Goal: Task Accomplishment & Management: Complete application form

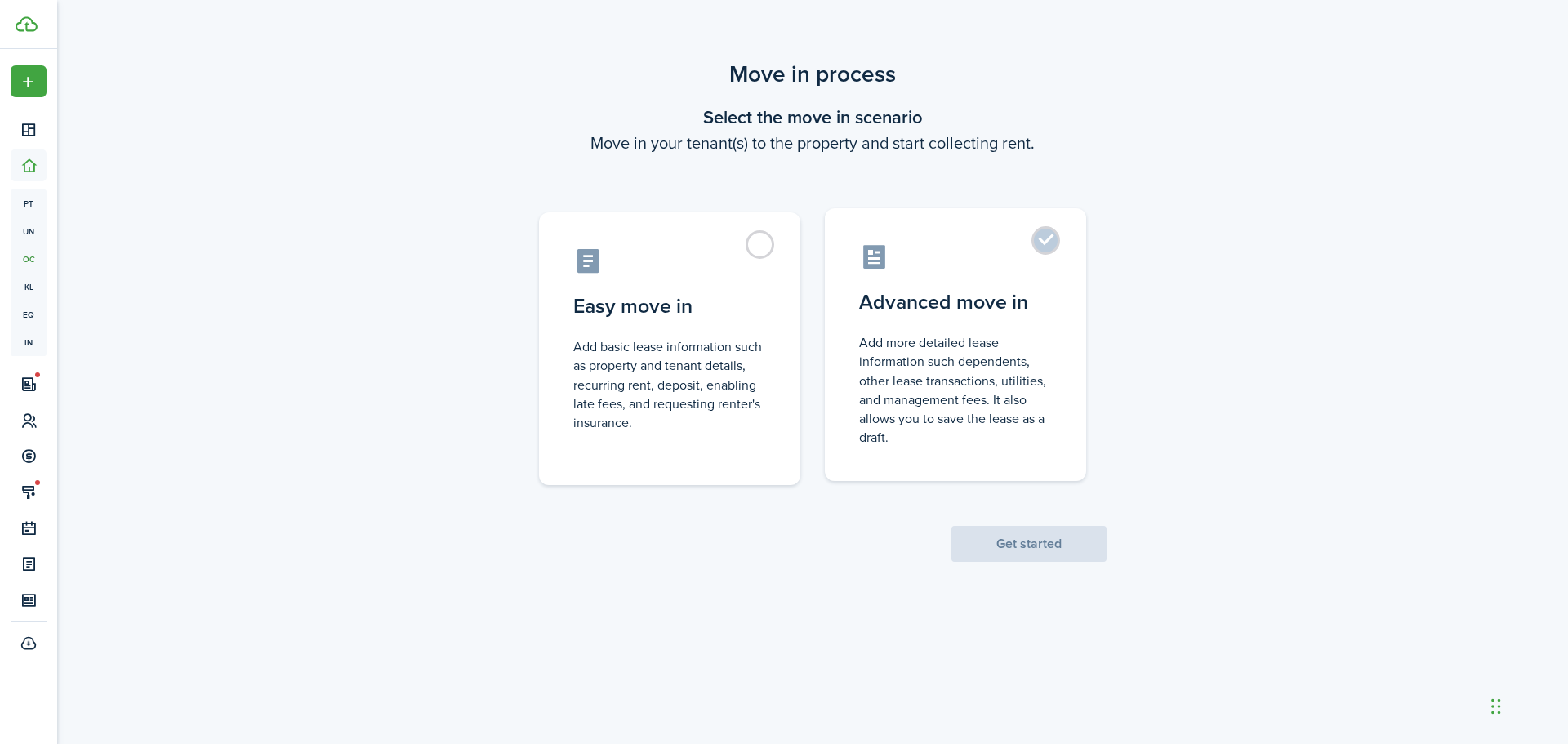
click at [1051, 239] on label "Advanced move in Add more detailed lease information such dependents, other lea…" at bounding box center [955, 344] width 261 height 273
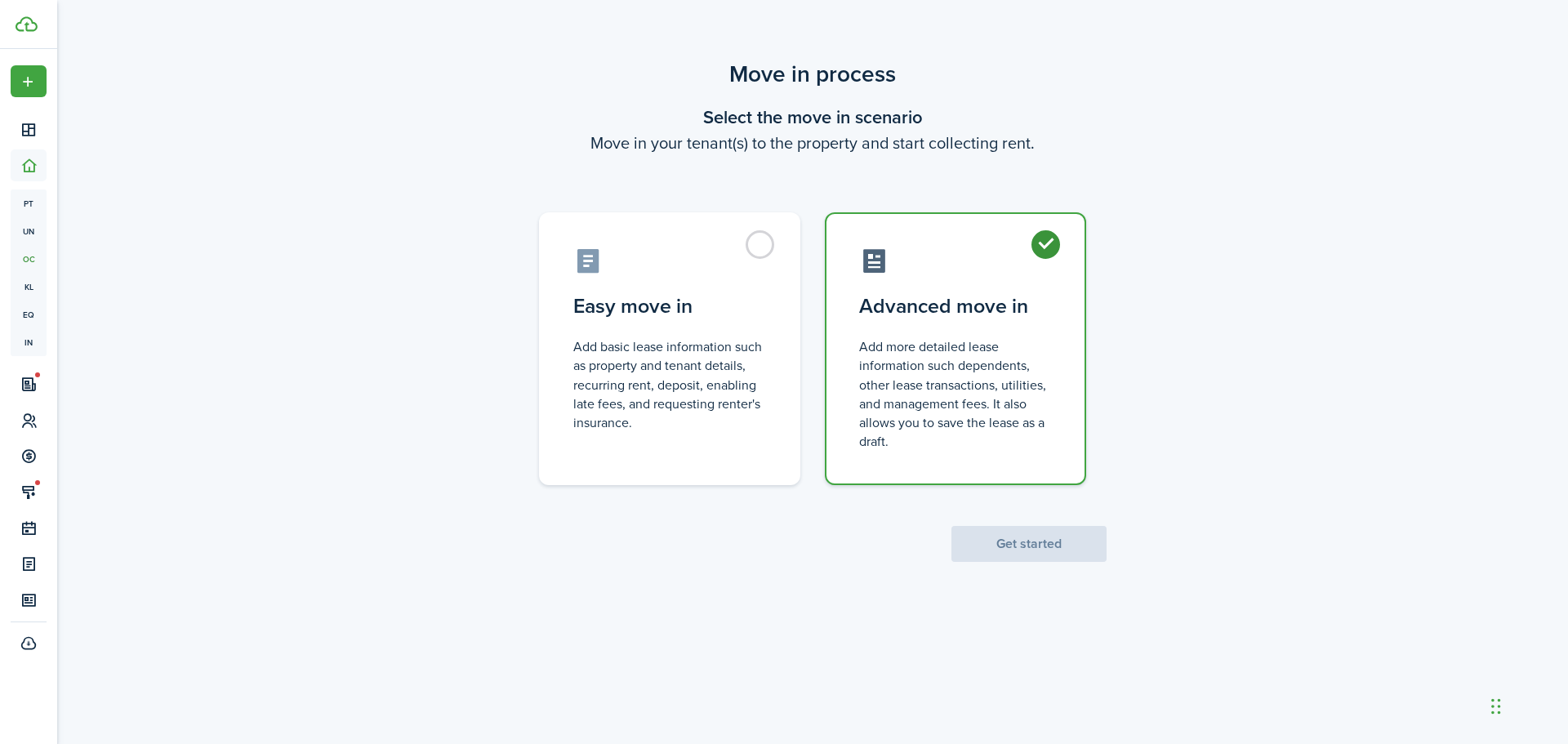
radio input "true"
click at [1017, 539] on button "Get started" at bounding box center [1029, 544] width 156 height 36
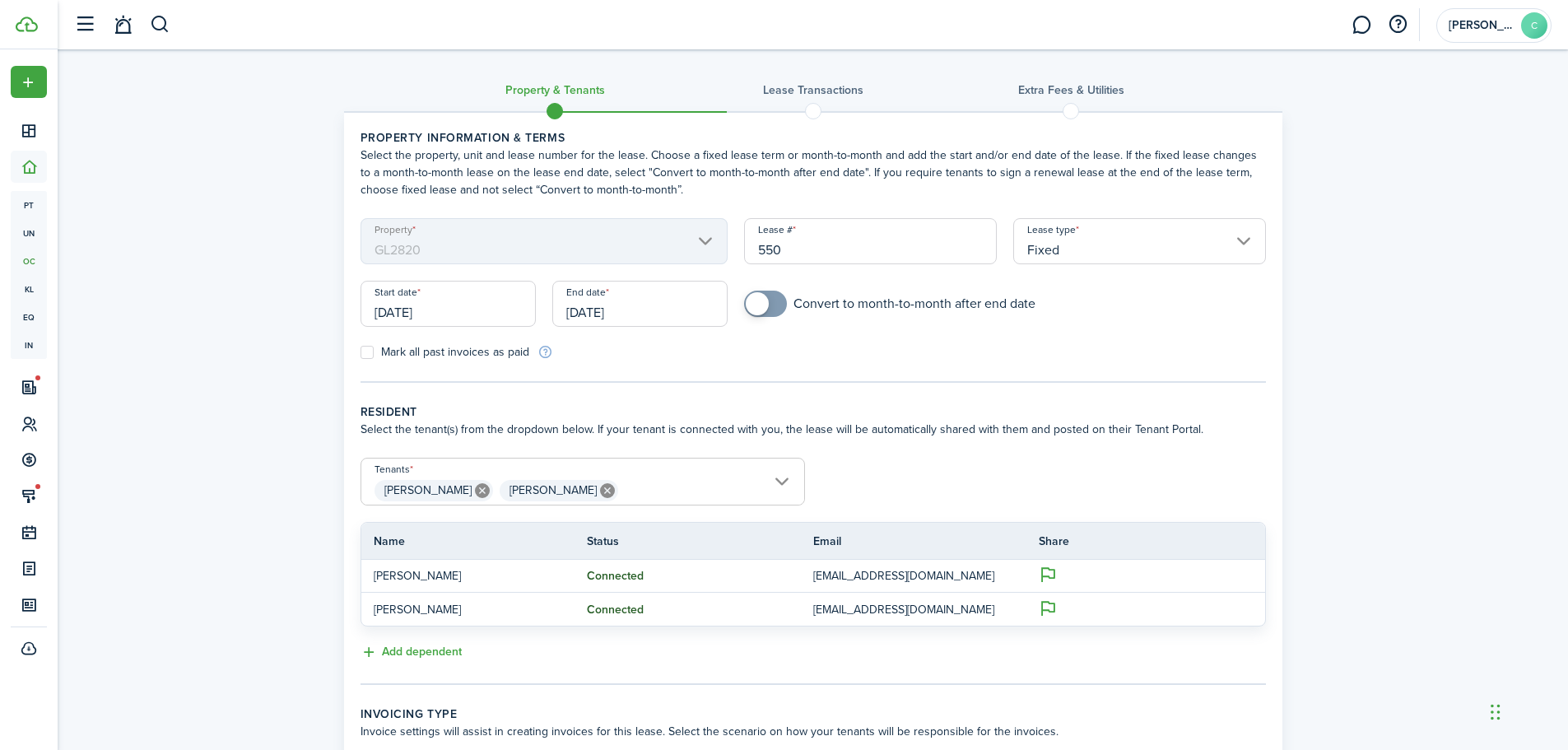
drag, startPoint x: 760, startPoint y: 248, endPoint x: 807, endPoint y: 253, distance: 47.3
click at [807, 253] on input "550" at bounding box center [871, 241] width 253 height 46
drag, startPoint x: 374, startPoint y: 312, endPoint x: 471, endPoint y: 310, distance: 97.0
click at [471, 310] on input "[DATE]" at bounding box center [448, 304] width 175 height 46
type input "GL52820 0925"
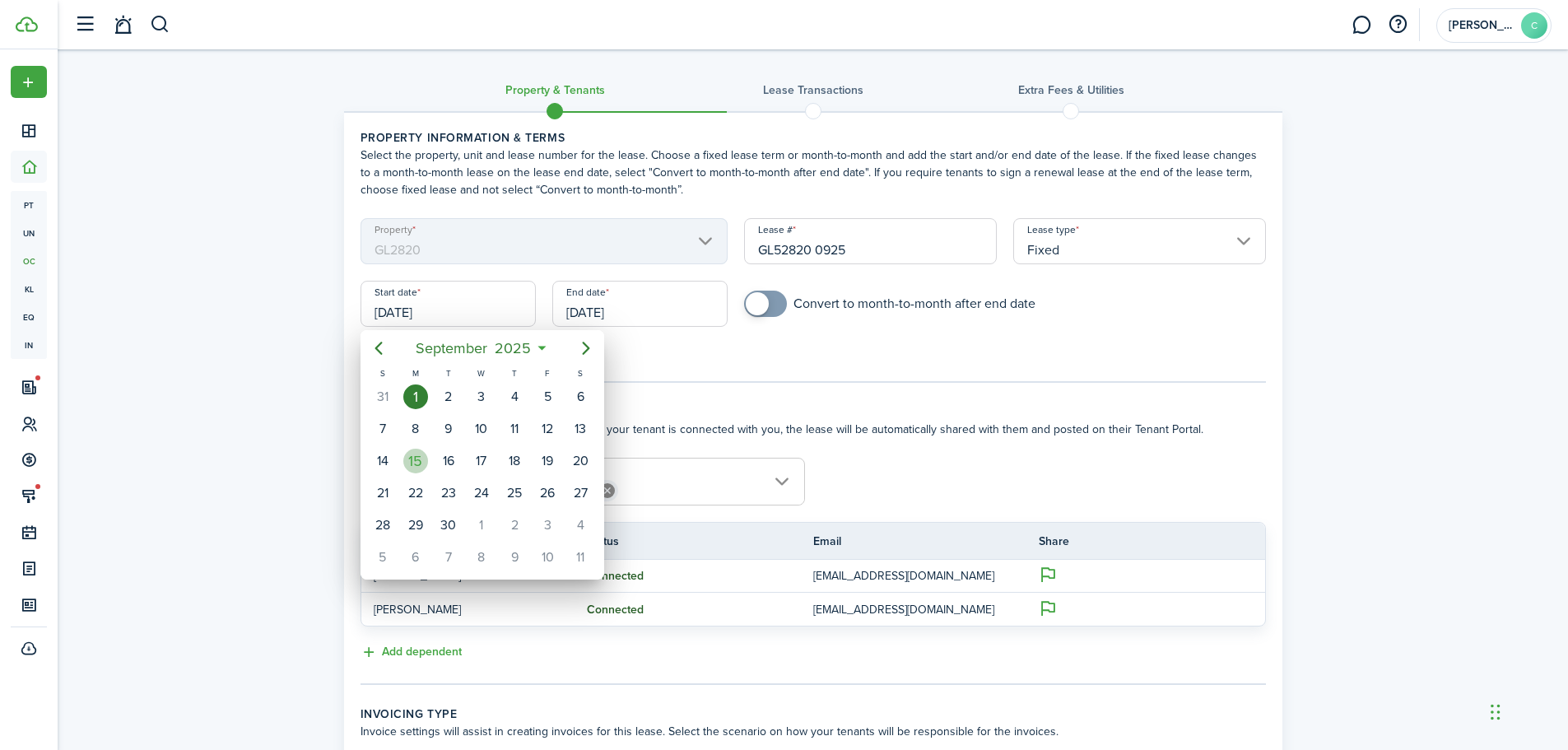
click at [423, 460] on div "15" at bounding box center [416, 461] width 25 height 25
type input "[DATE]"
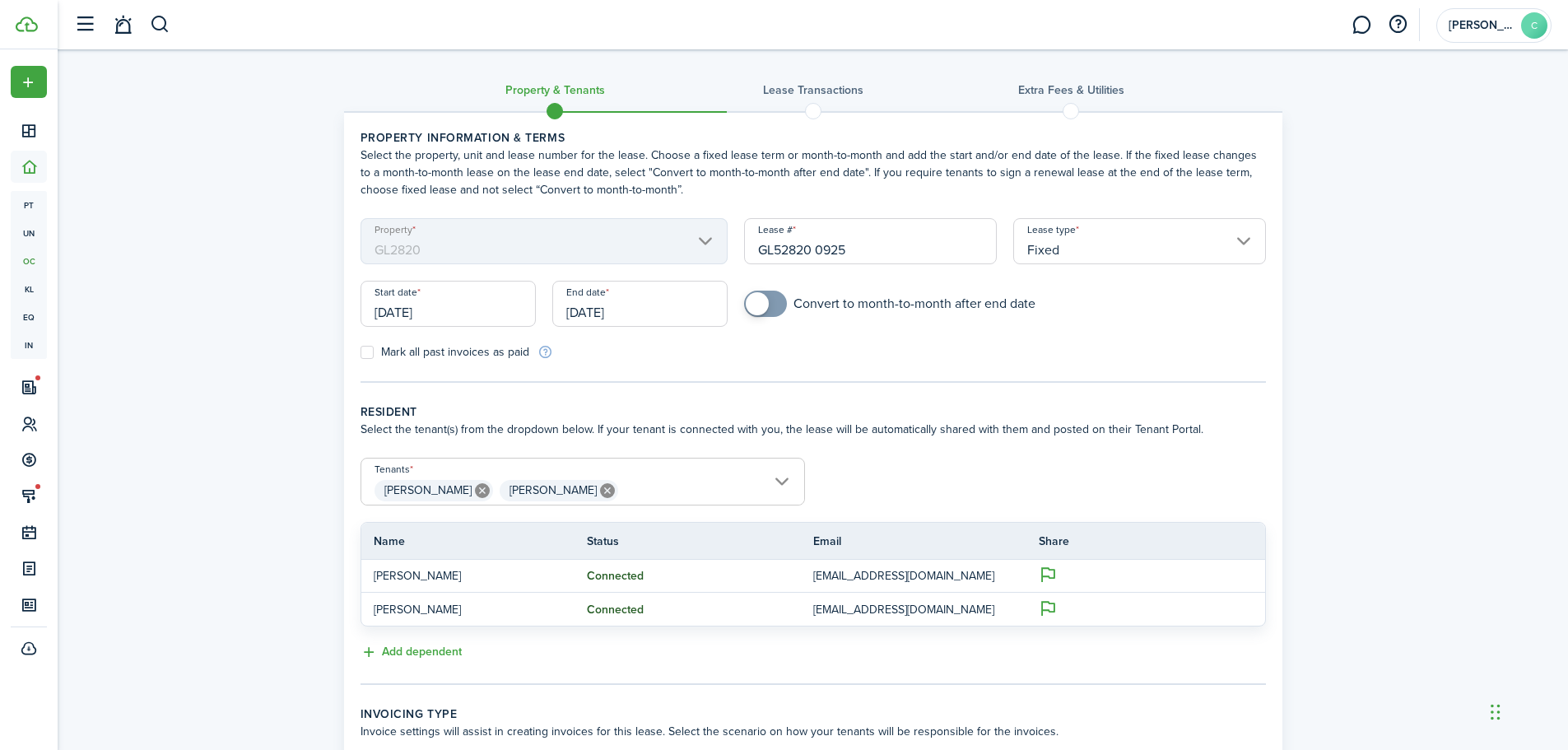
drag, startPoint x: 566, startPoint y: 312, endPoint x: 670, endPoint y: 319, distance: 104.2
click at [670, 319] on input "[DATE]" at bounding box center [640, 304] width 175 height 46
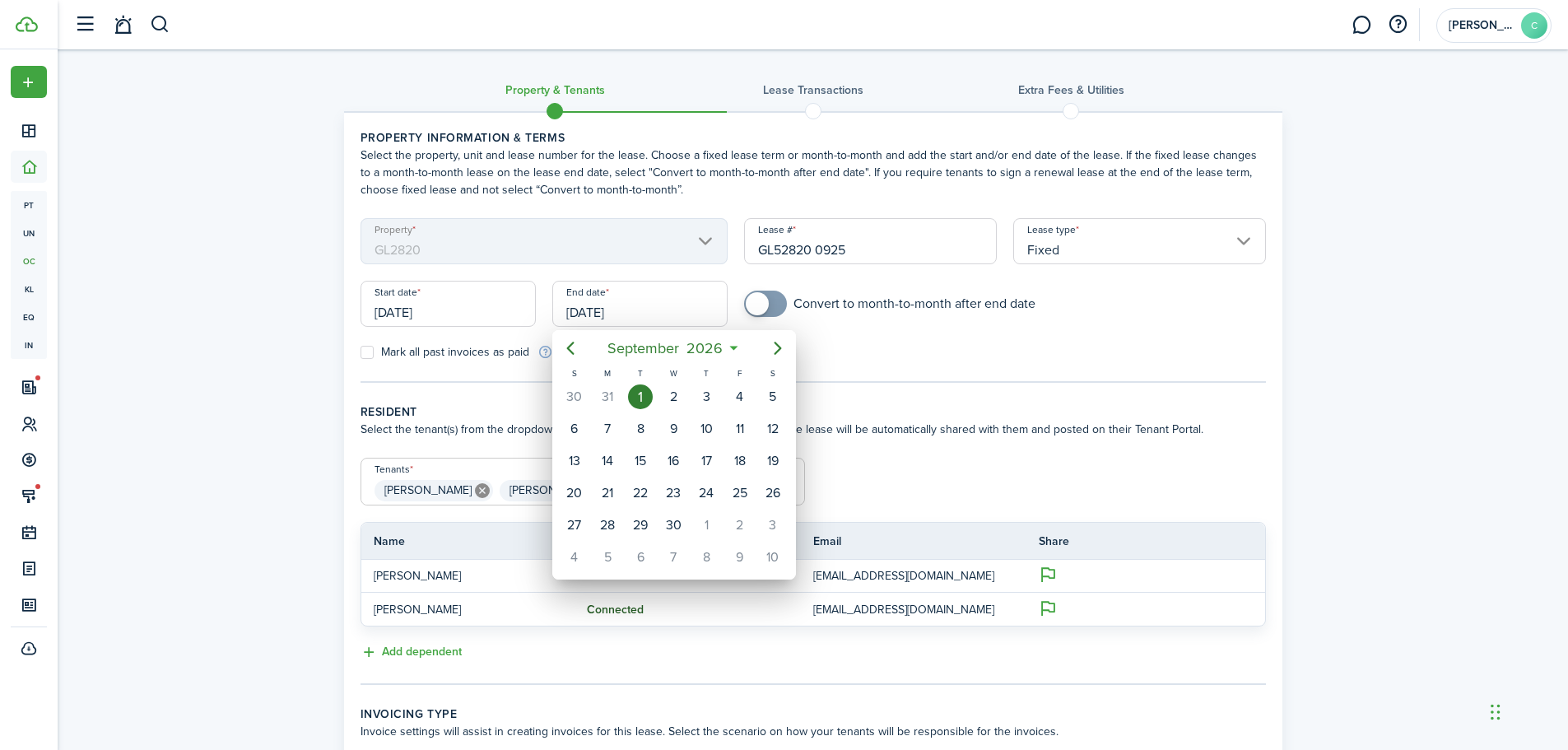
click at [670, 319] on div at bounding box center [784, 375] width 1832 height 1013
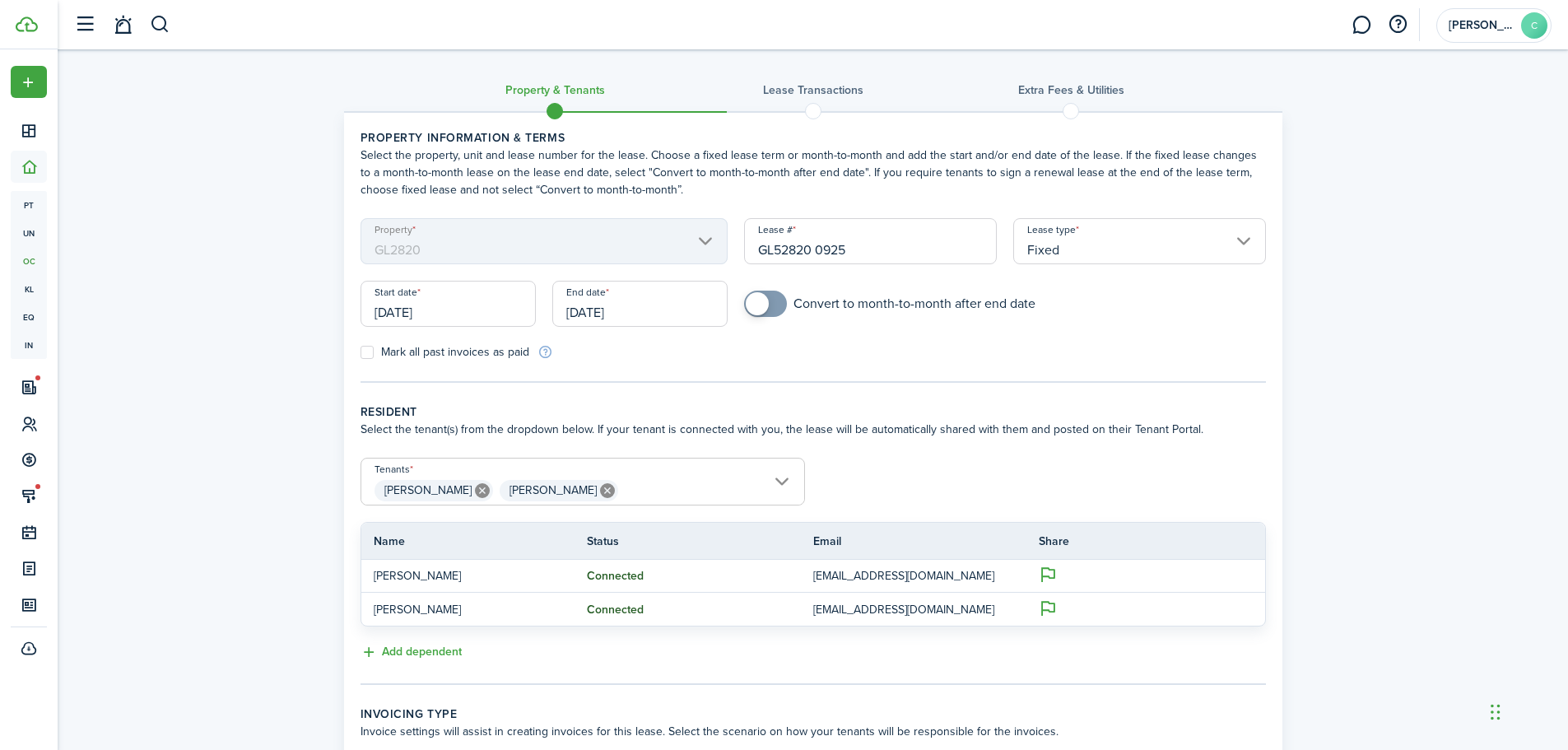
click at [669, 318] on input "[DATE]" at bounding box center [640, 304] width 175 height 46
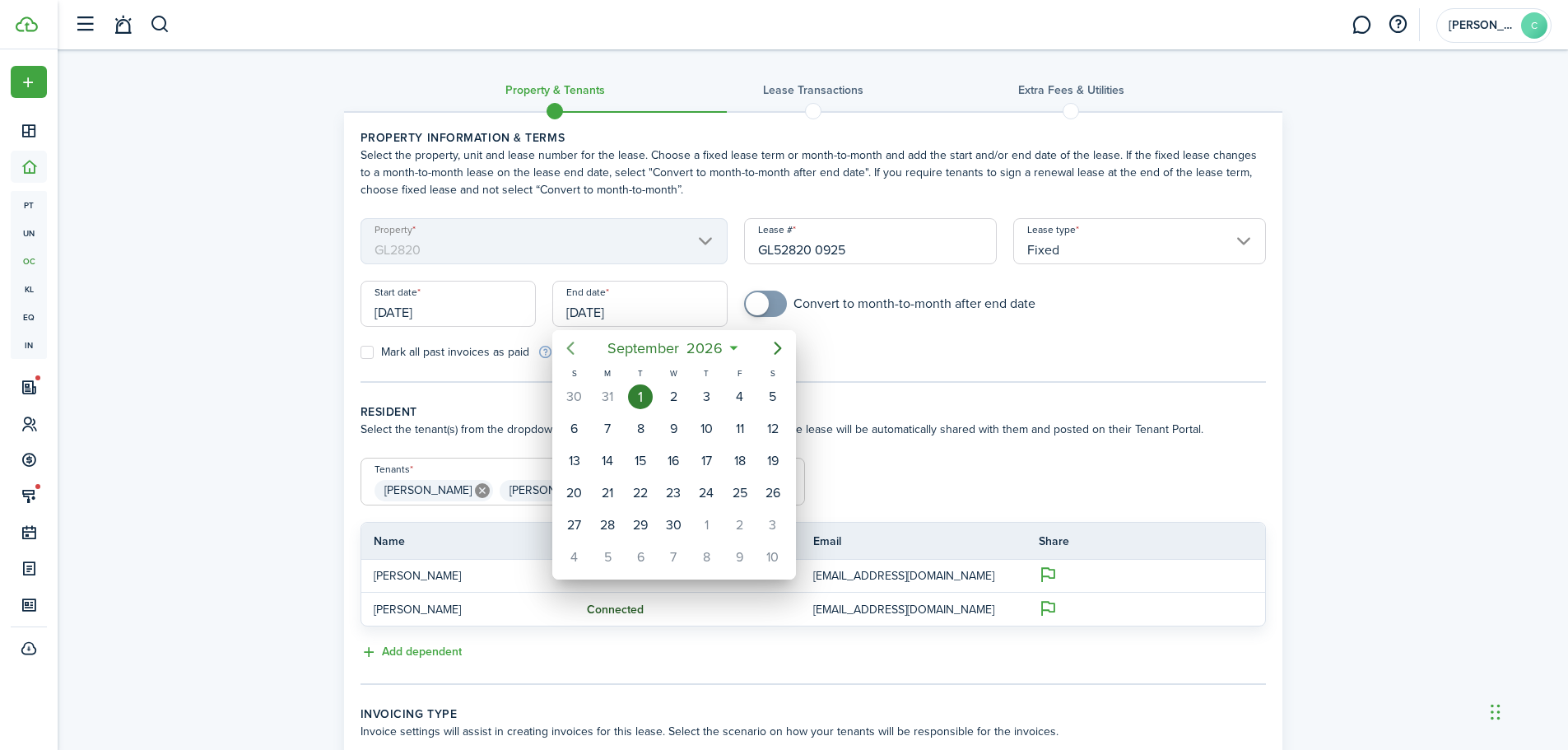
click at [569, 350] on icon "Previous page" at bounding box center [570, 348] width 8 height 13
click at [603, 554] on div "31" at bounding box center [608, 558] width 25 height 25
type input "[DATE]"
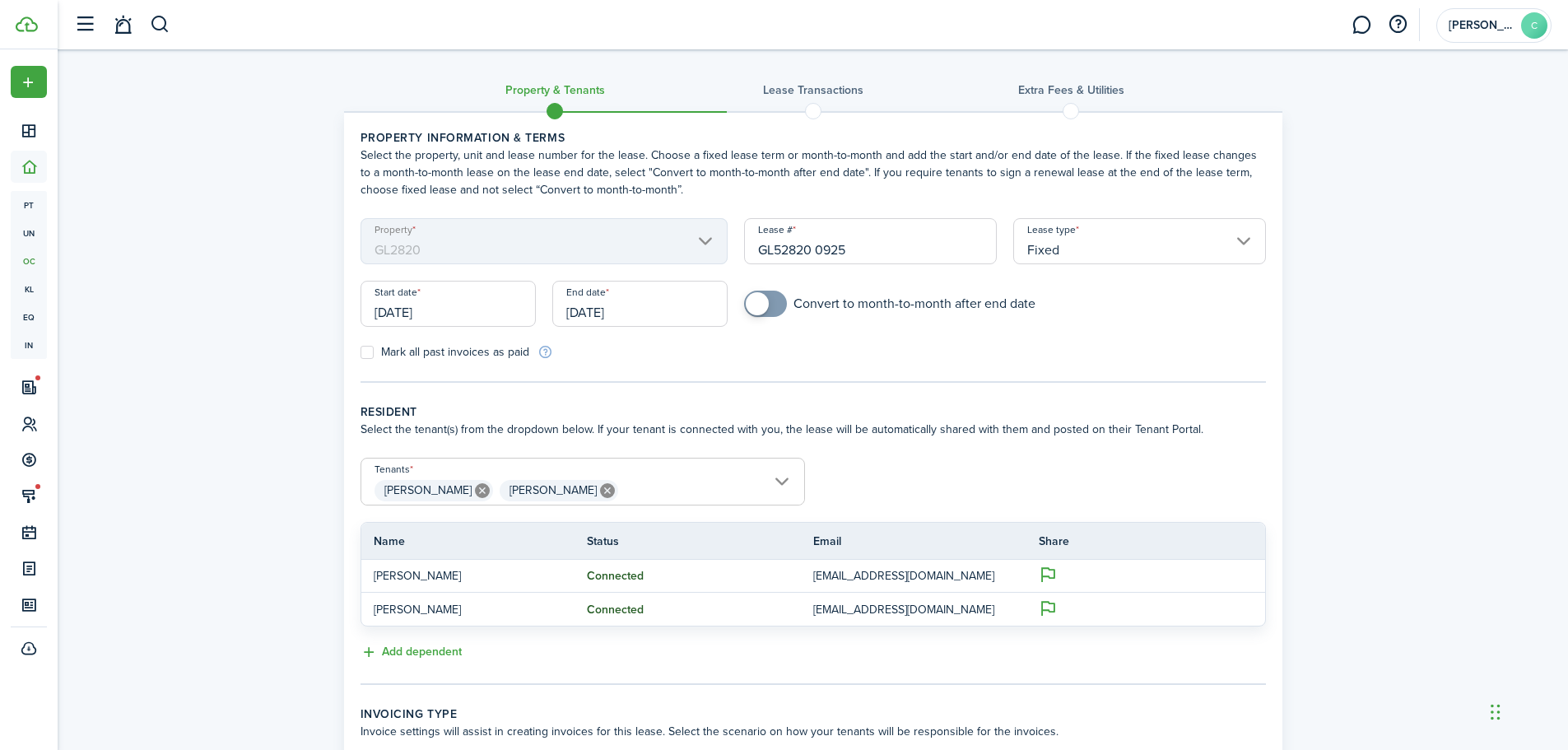
checkbox input "true"
click at [761, 304] on span at bounding box center [757, 304] width 23 height 23
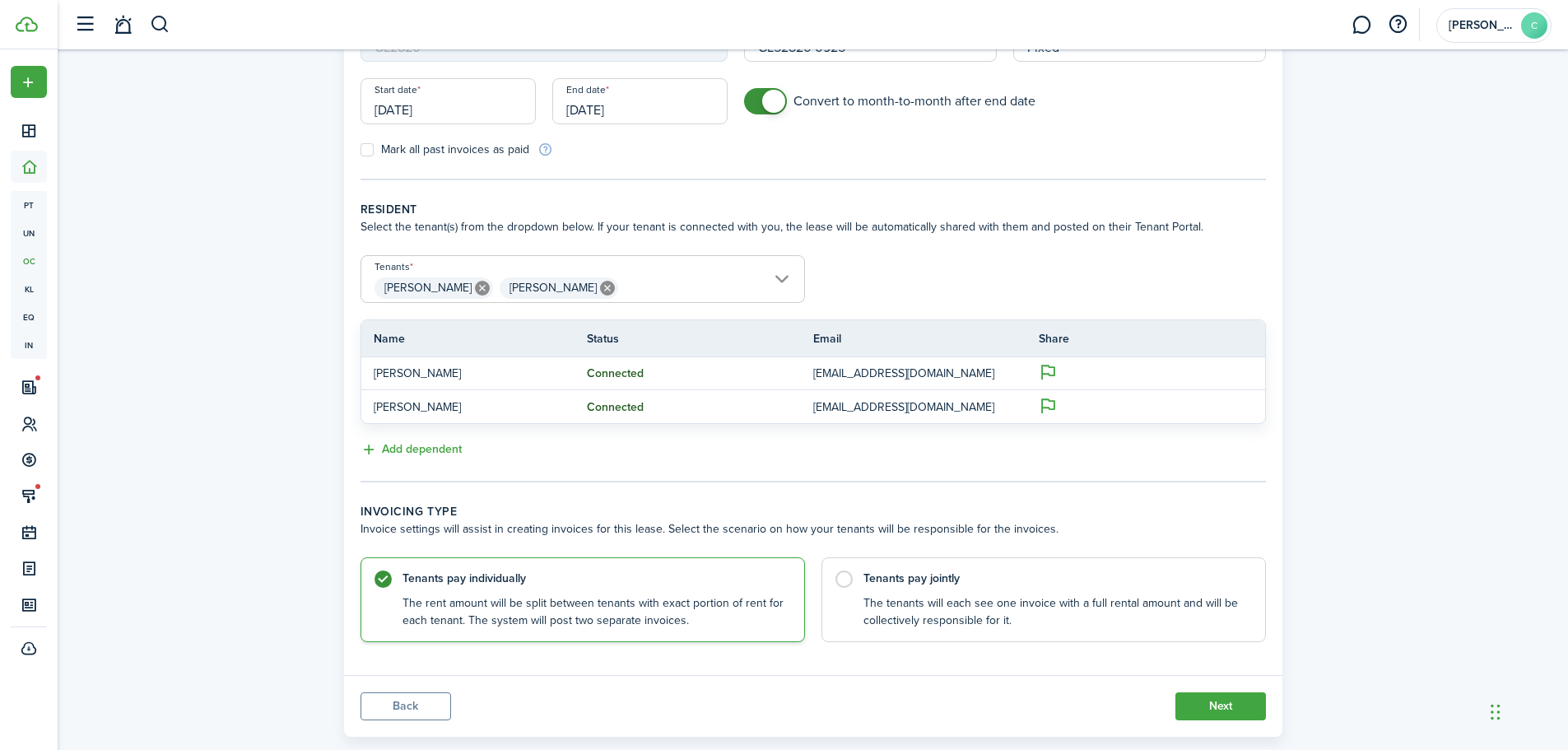
scroll to position [235, 0]
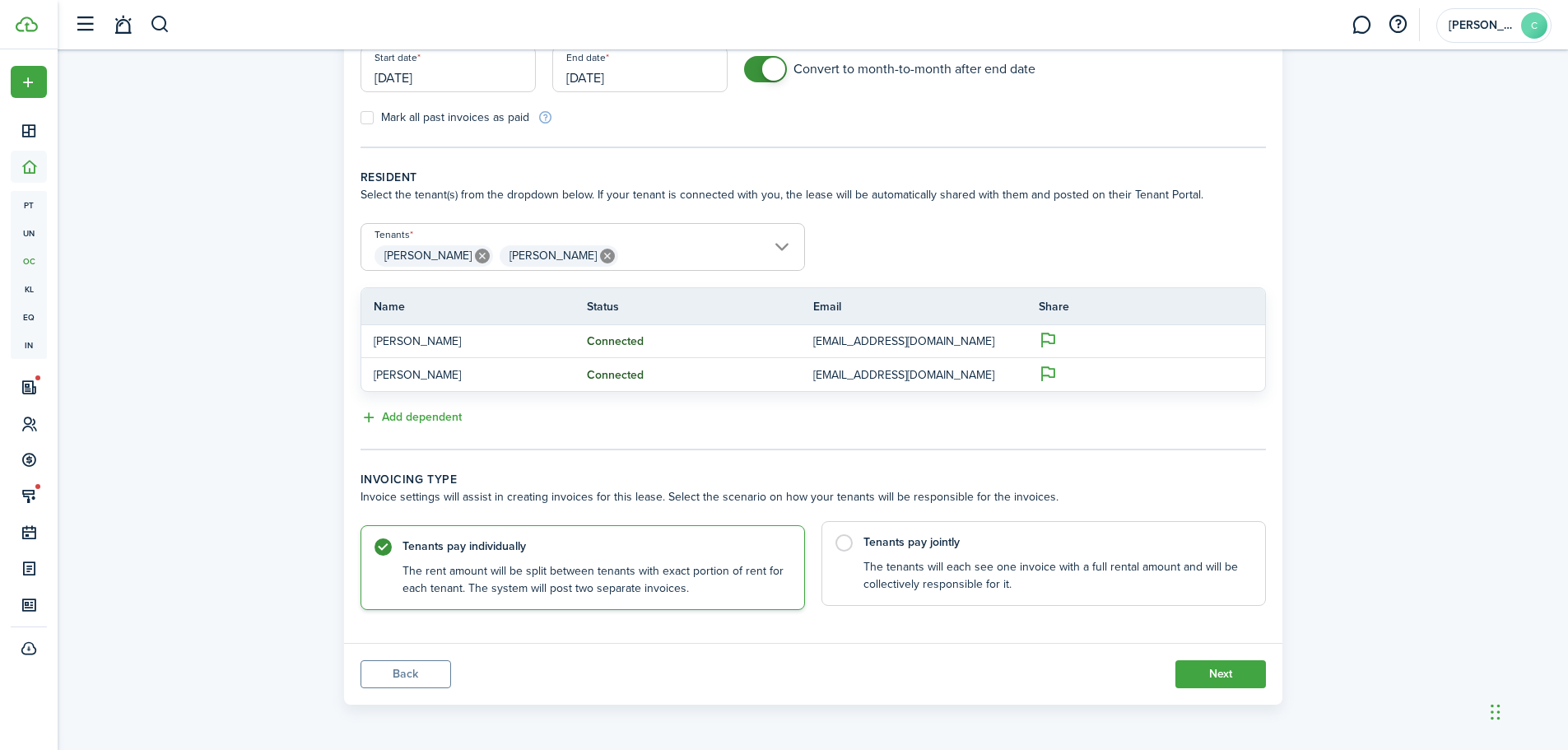
click at [846, 542] on label "Tenants pay jointly The tenants will each see one invoice with a full rental am…" at bounding box center [1044, 563] width 444 height 85
radio input "false"
radio input "true"
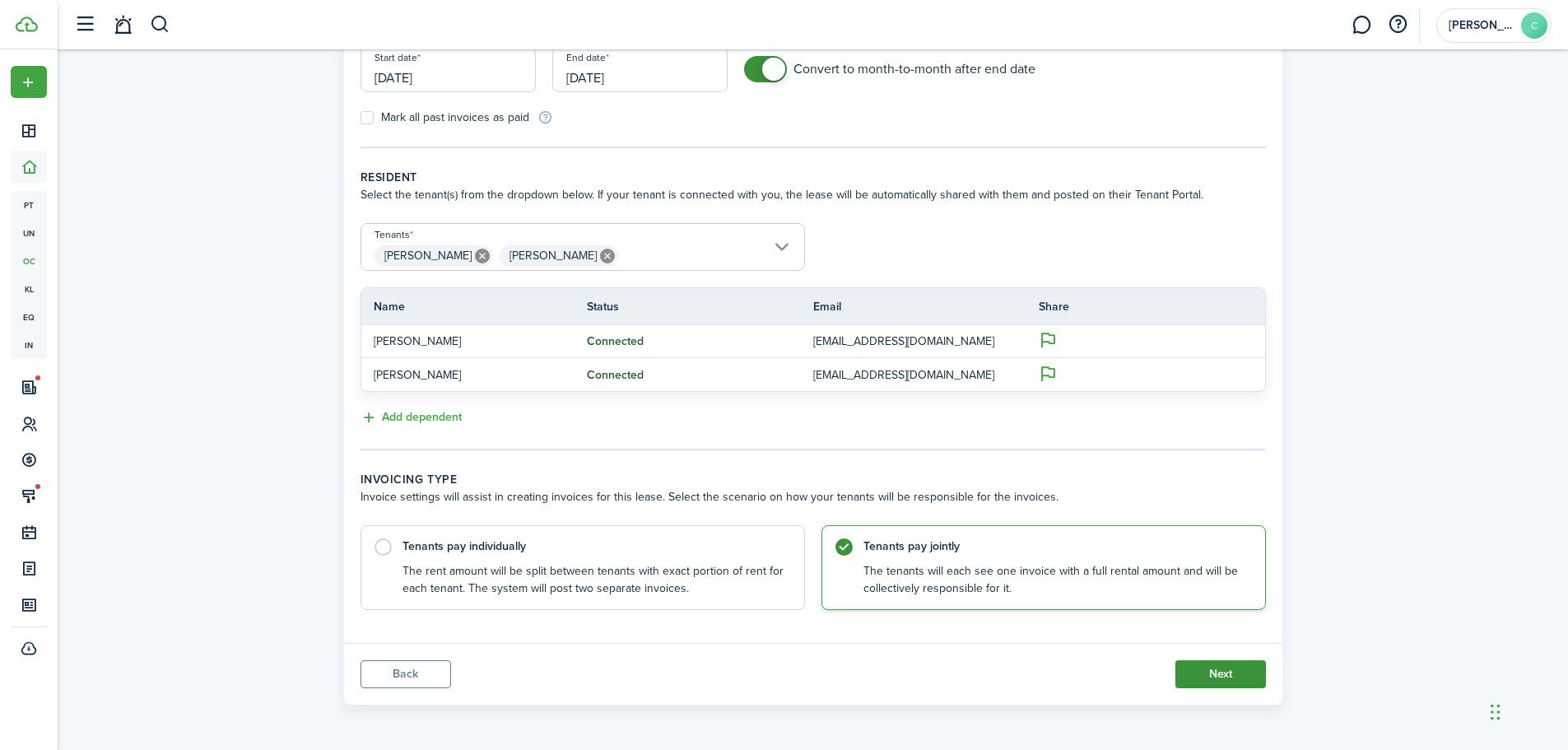
click at [1214, 674] on button "Next" at bounding box center [1221, 673] width 90 height 28
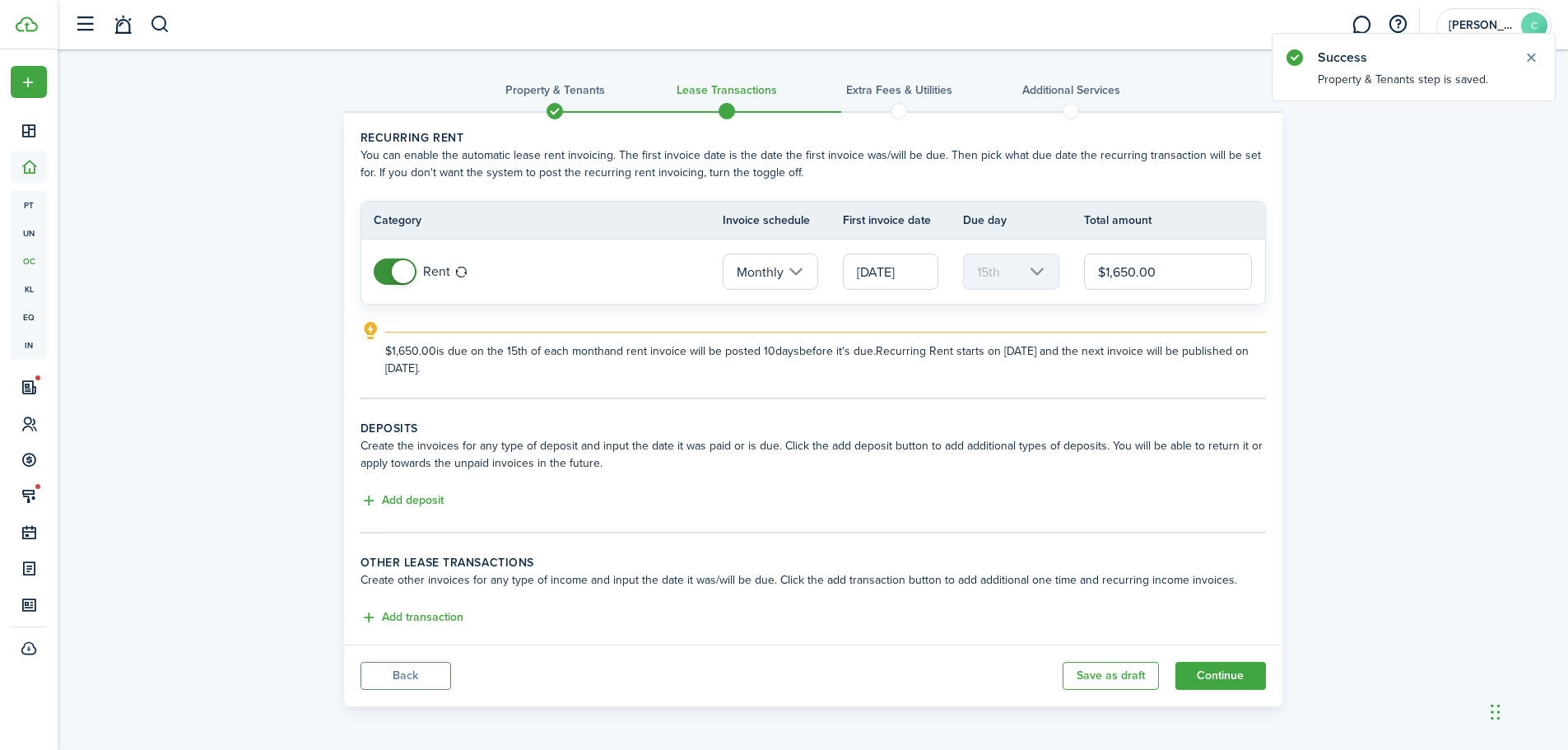
click at [861, 275] on input "[DATE]" at bounding box center [890, 272] width 95 height 37
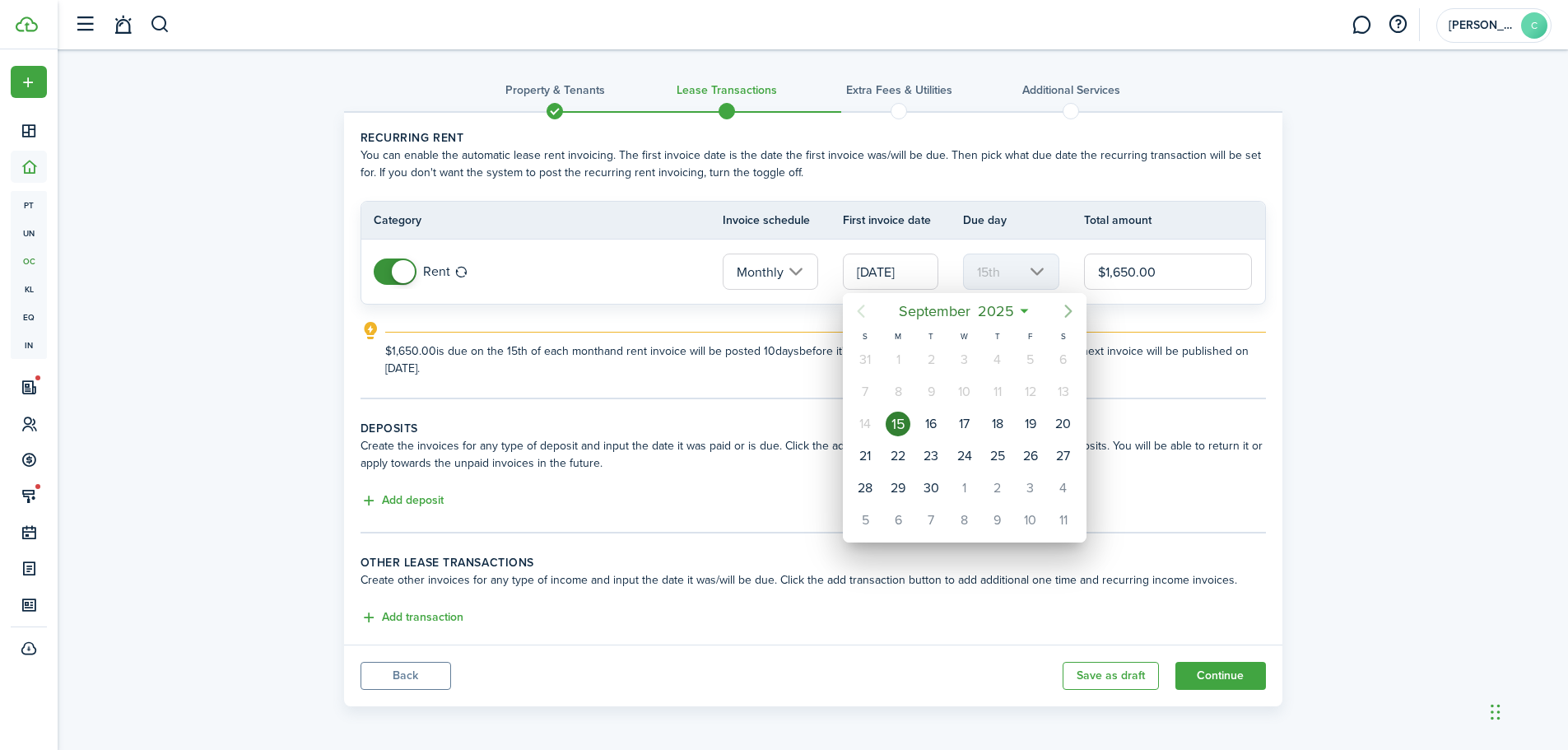
click at [1069, 306] on icon "Next page" at bounding box center [1069, 311] width 20 height 20
click at [965, 361] on div "1" at bounding box center [965, 360] width 25 height 25
type input "[DATE]"
type input "1st"
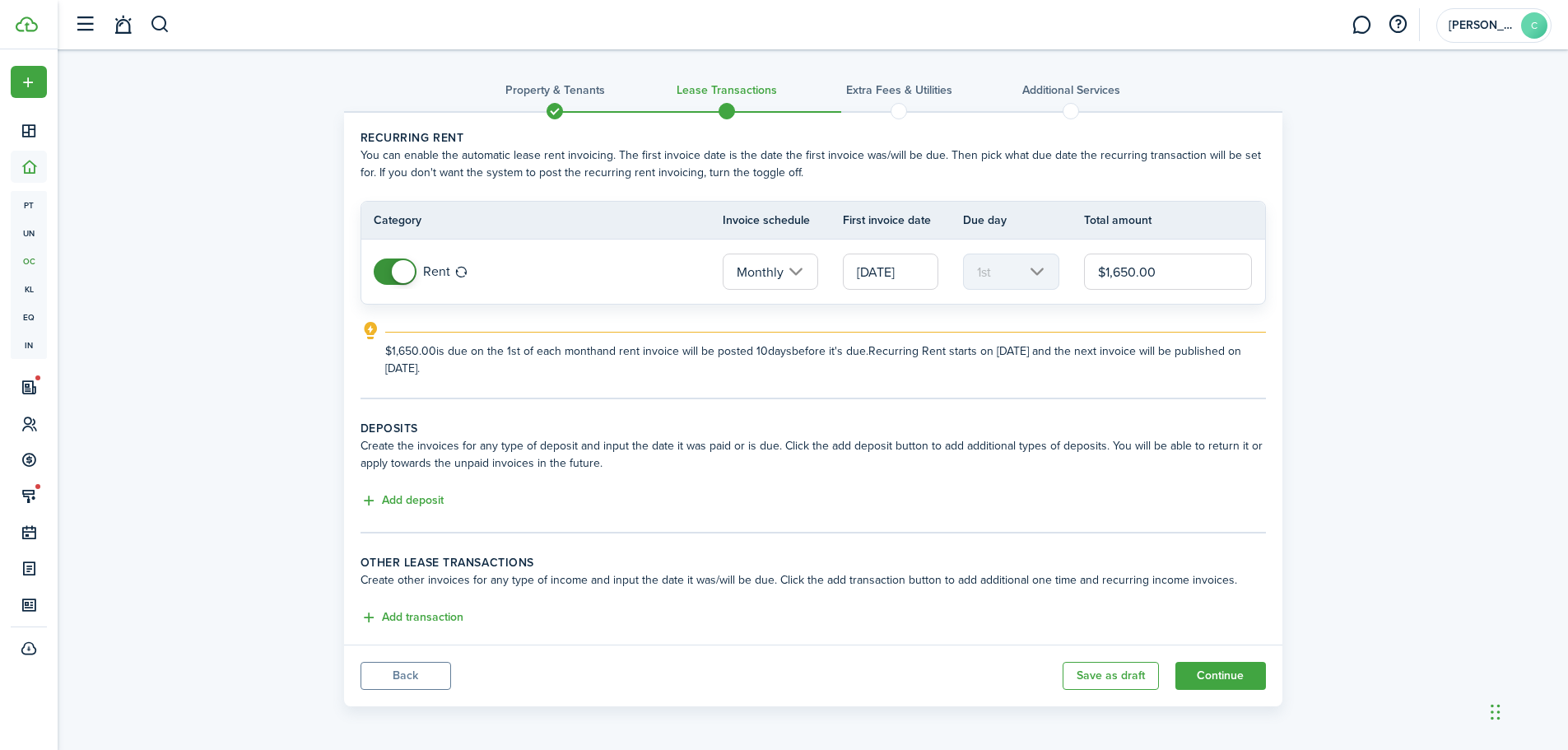
drag, startPoint x: 1105, startPoint y: 272, endPoint x: 1220, endPoint y: 282, distance: 115.4
click at [1220, 282] on input "$1,650.00" at bounding box center [1168, 272] width 168 height 37
type input "$2,275.00"
click at [1227, 671] on button "Continue" at bounding box center [1221, 673] width 90 height 28
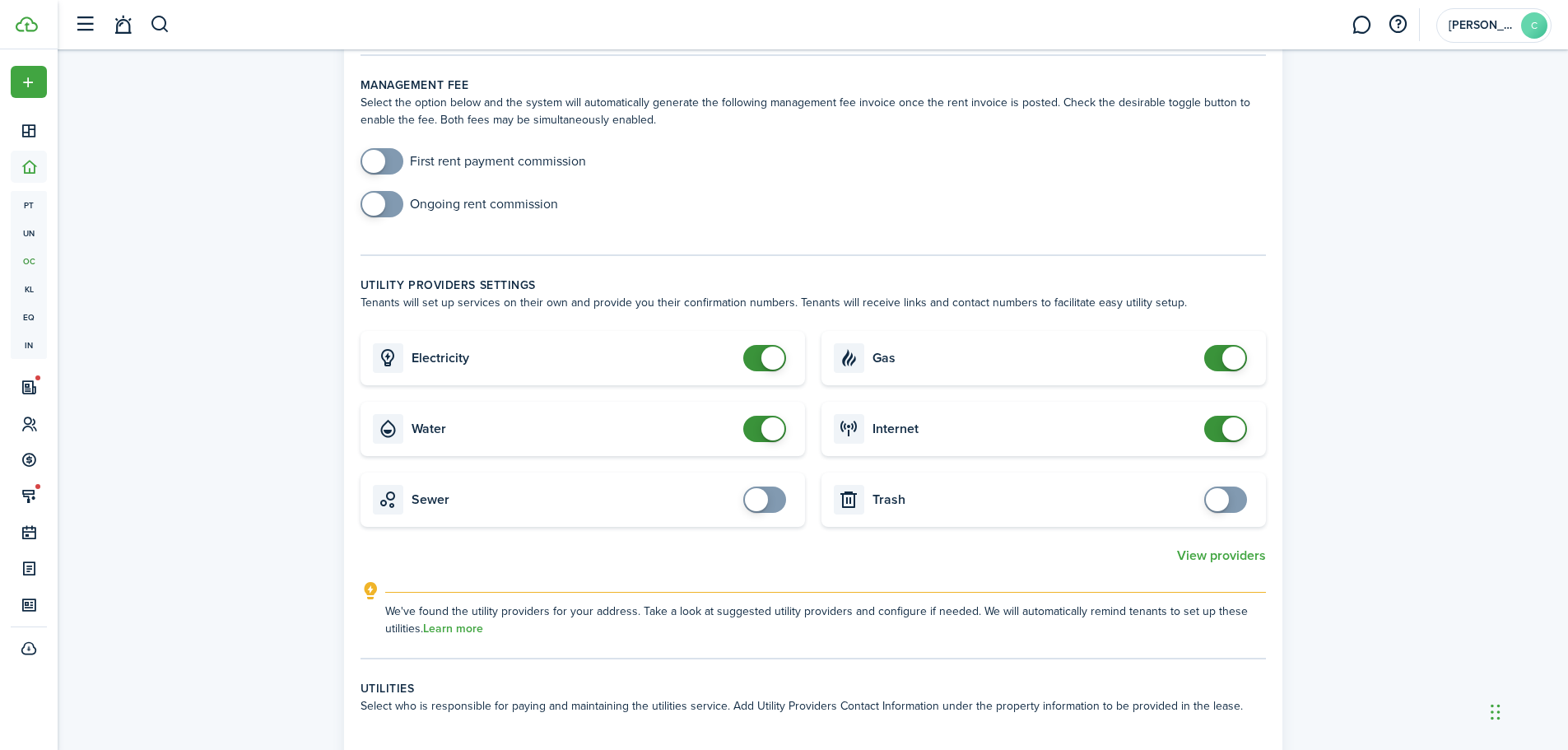
scroll to position [576, 0]
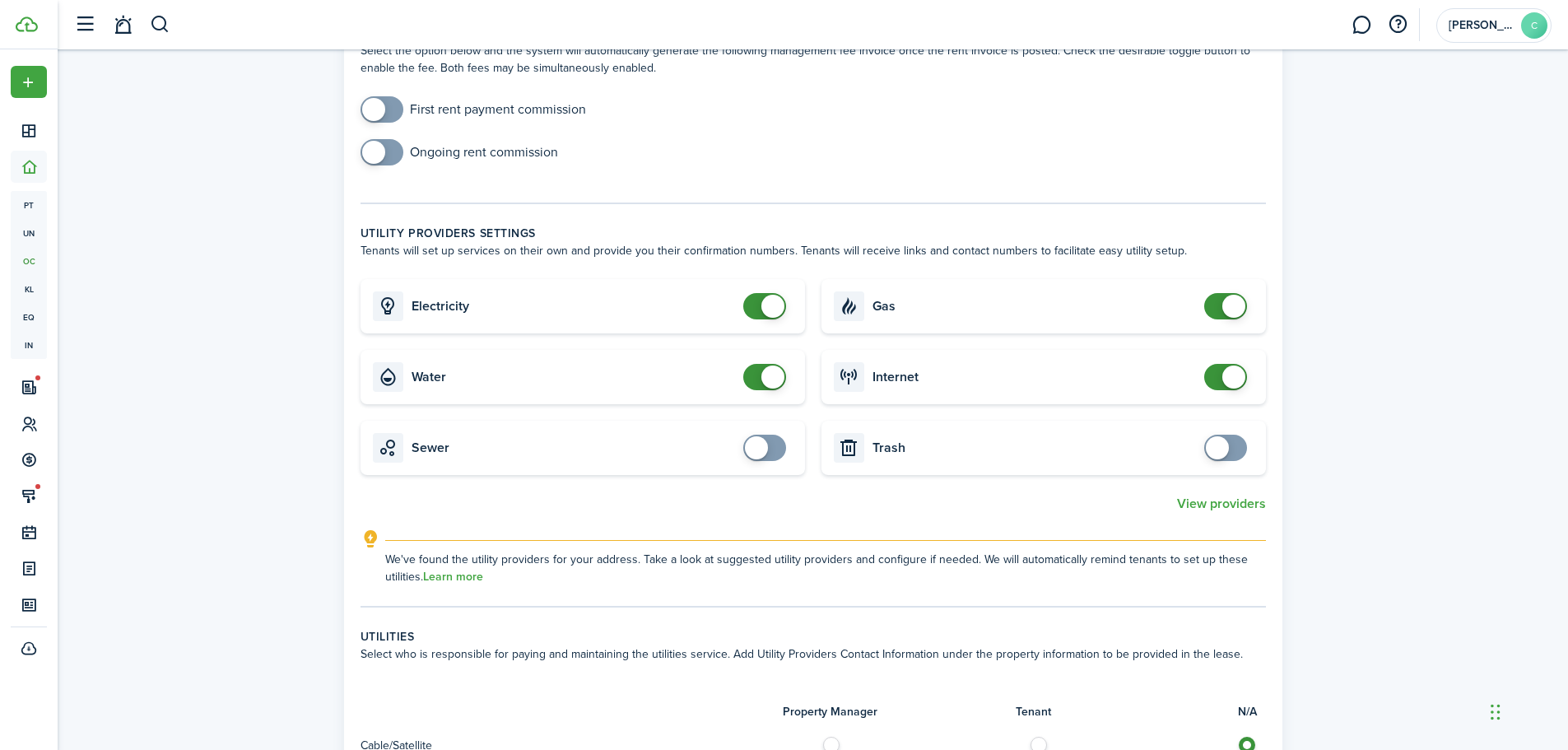
checkbox input "false"
click at [771, 380] on span at bounding box center [773, 377] width 23 height 23
checkbox input "true"
click at [1220, 441] on span at bounding box center [1218, 448] width 23 height 23
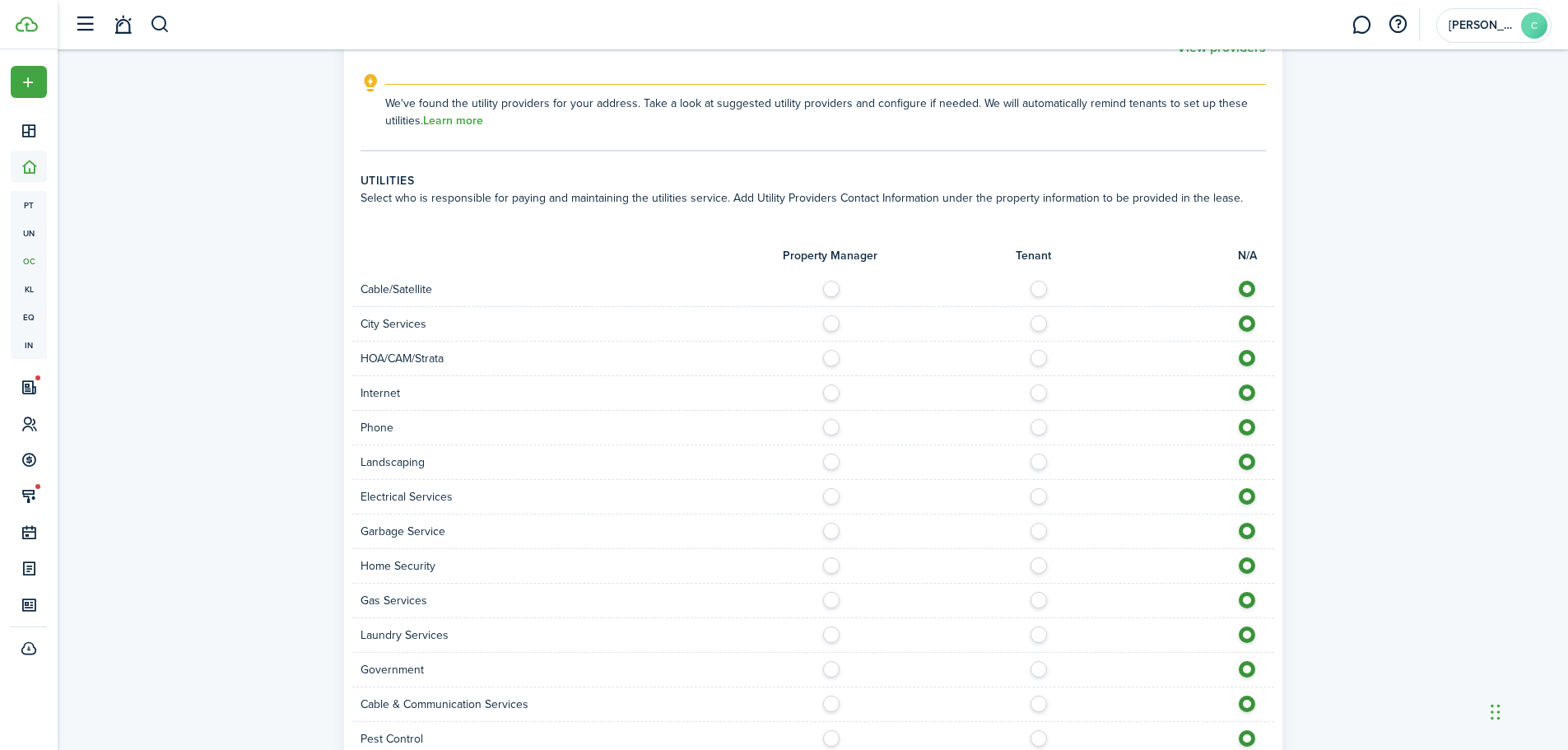
scroll to position [1070, 0]
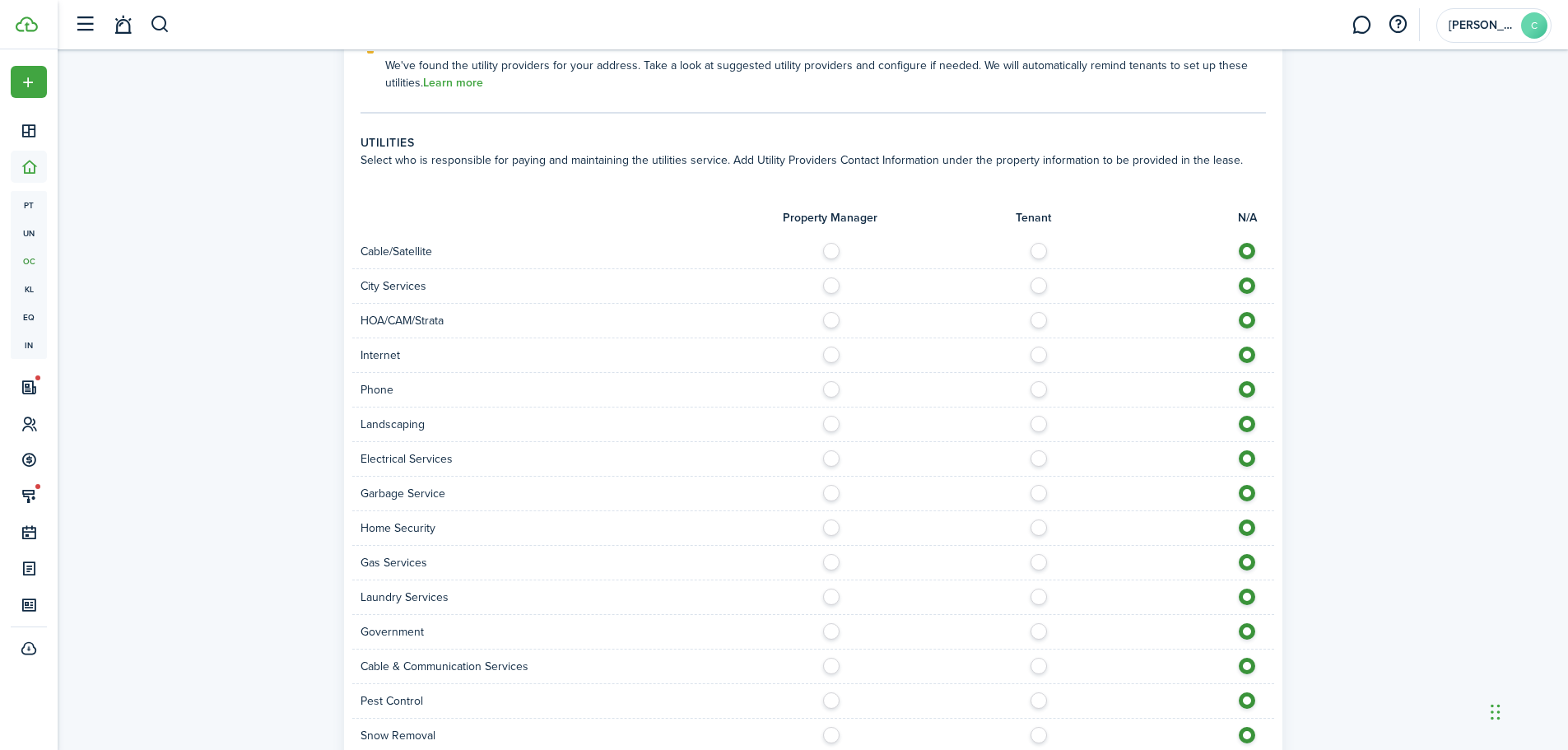
click at [1037, 250] on label at bounding box center [1044, 246] width 29 height 9
radio input "true"
click at [1037, 286] on label at bounding box center [1044, 281] width 29 height 9
radio input "true"
click at [1039, 351] on label at bounding box center [1044, 350] width 29 height 9
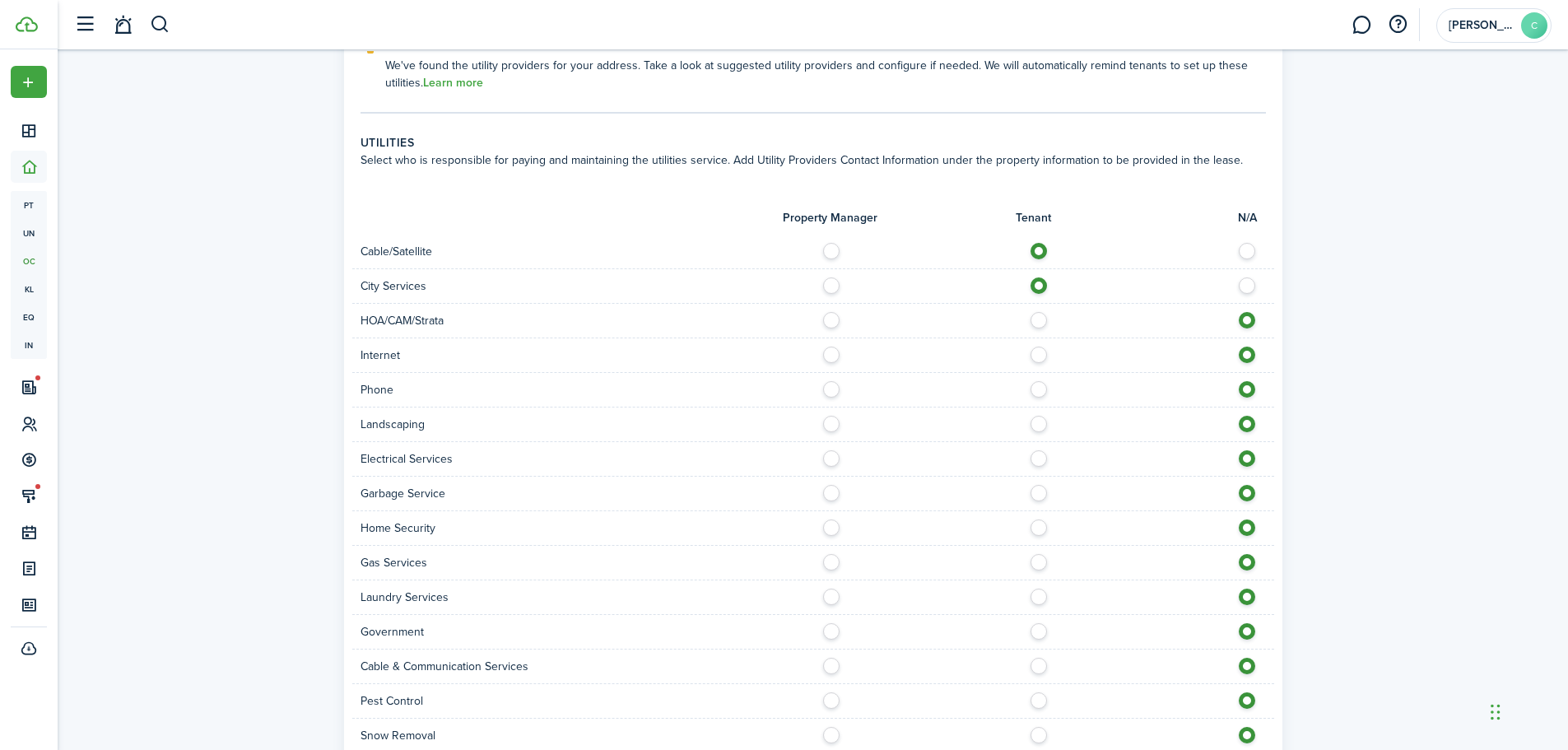
radio input "true"
click at [1037, 389] on label at bounding box center [1044, 385] width 29 height 9
radio input "true"
click at [1040, 424] on label at bounding box center [1044, 419] width 29 height 9
radio input "true"
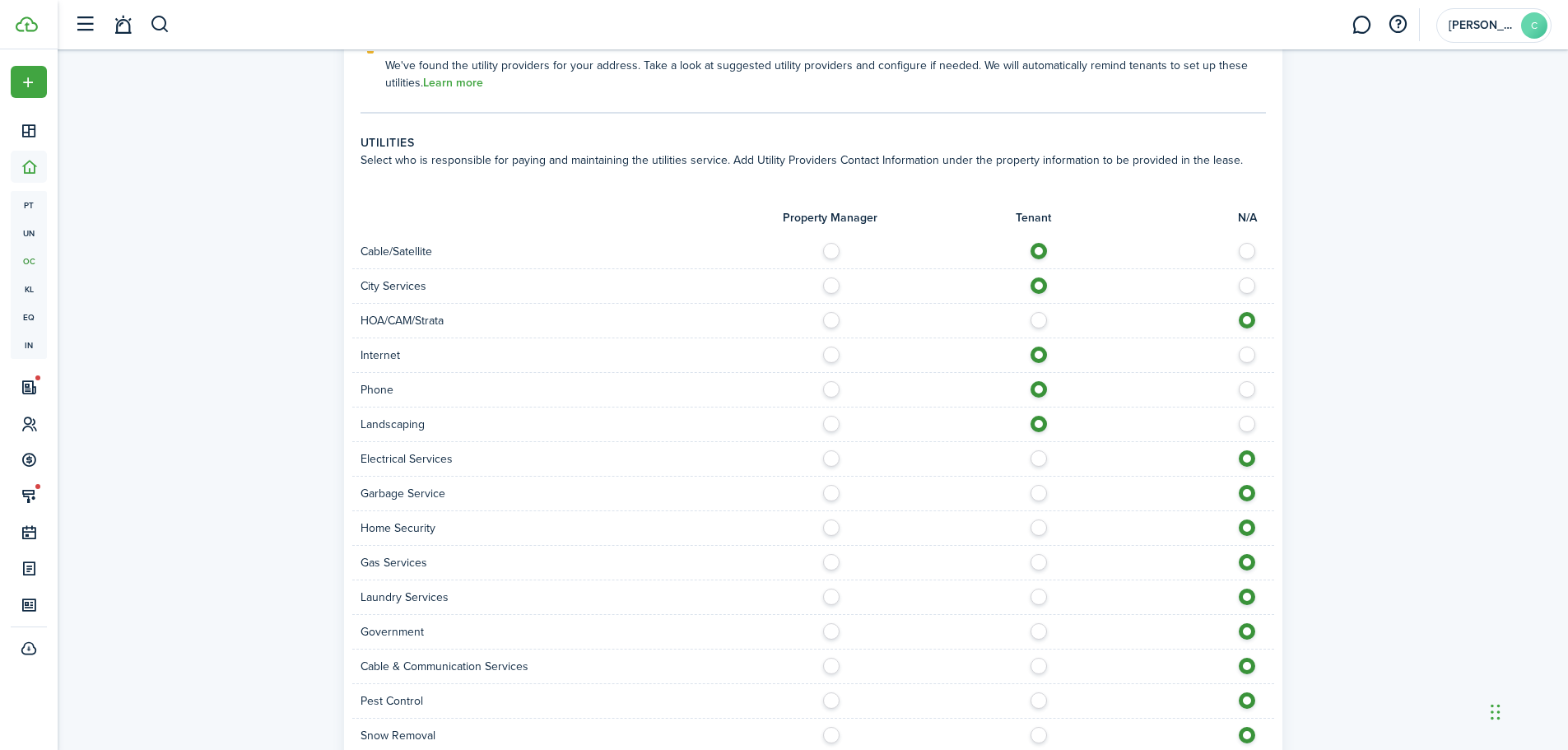
click at [1037, 459] on label at bounding box center [1044, 454] width 29 height 9
radio input "true"
click at [1039, 493] on label at bounding box center [1044, 488] width 29 height 9
radio input "true"
click at [1037, 528] on label at bounding box center [1044, 523] width 29 height 9
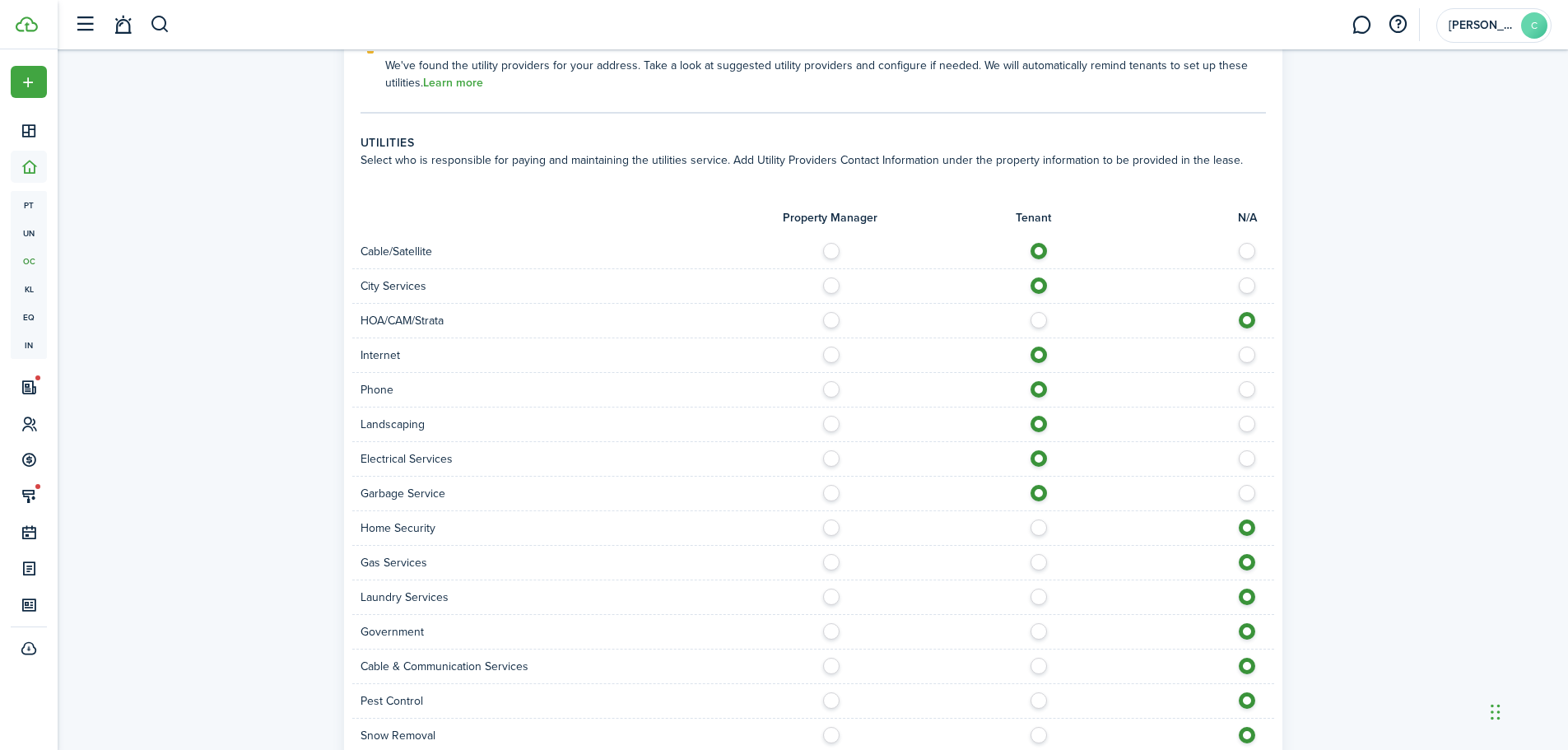
radio input "true"
click at [1037, 562] on label at bounding box center [1044, 558] width 29 height 9
radio input "true"
click at [1040, 597] on label at bounding box center [1044, 592] width 29 height 9
radio input "true"
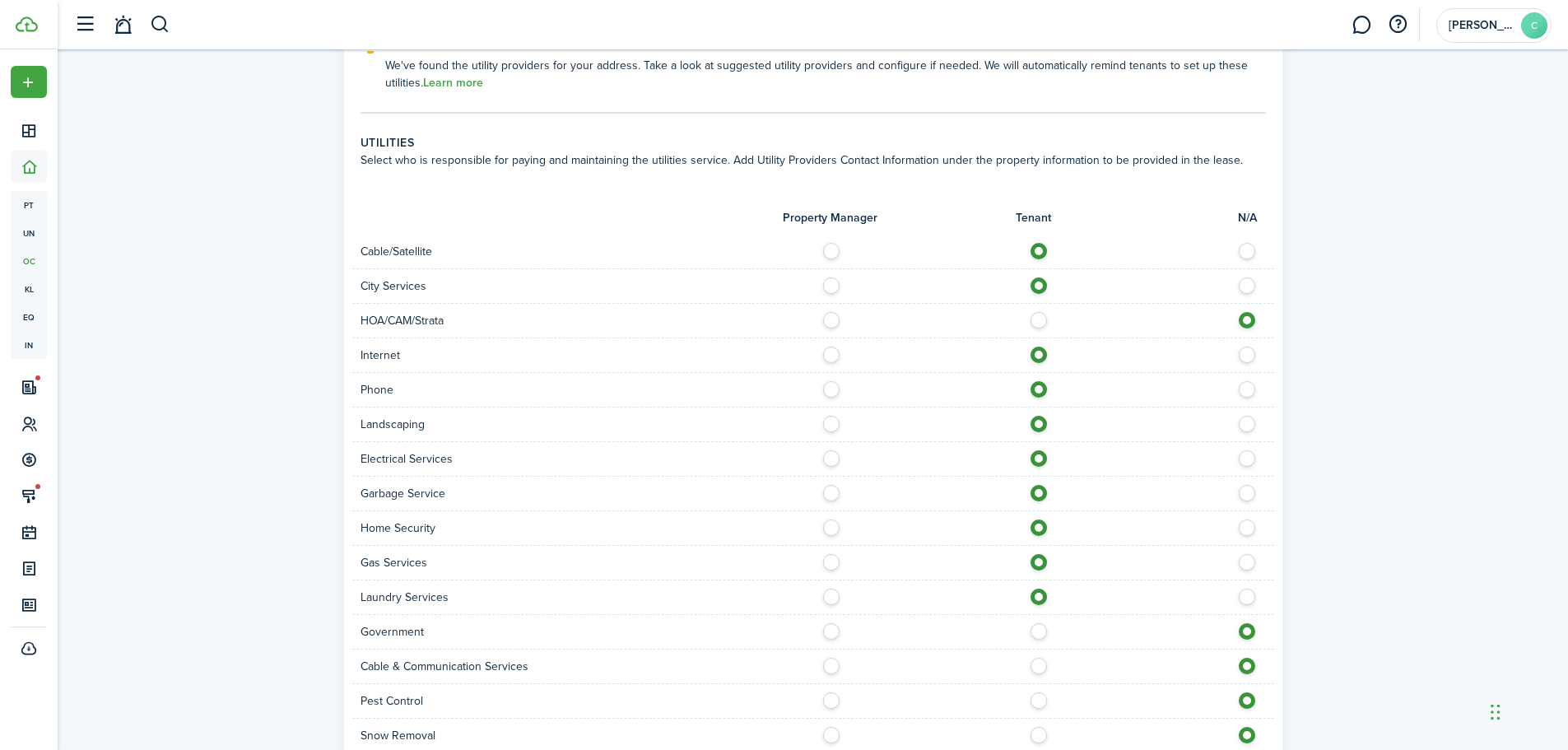
click at [825, 629] on label at bounding box center [836, 627] width 29 height 9
radio input "true"
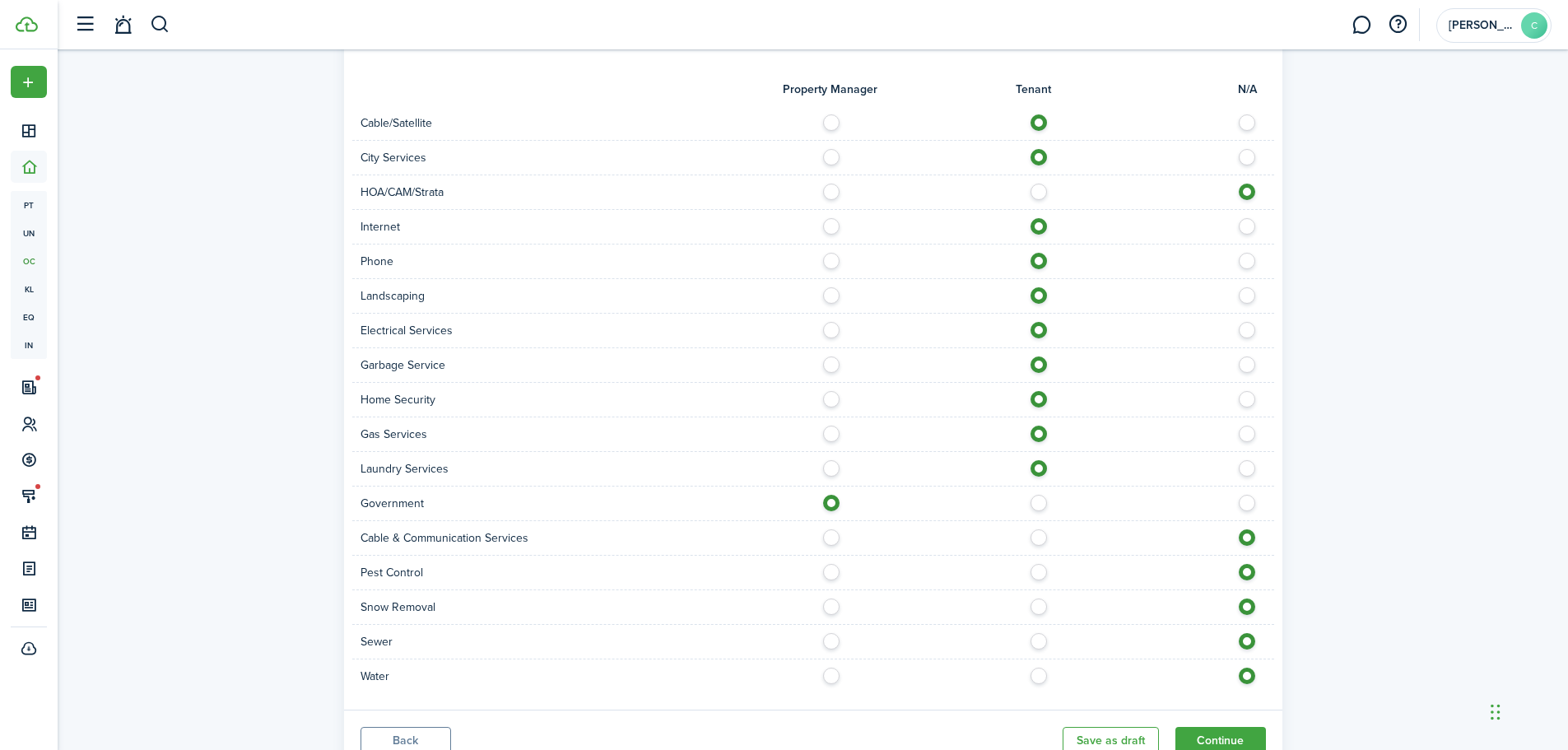
scroll to position [1235, 0]
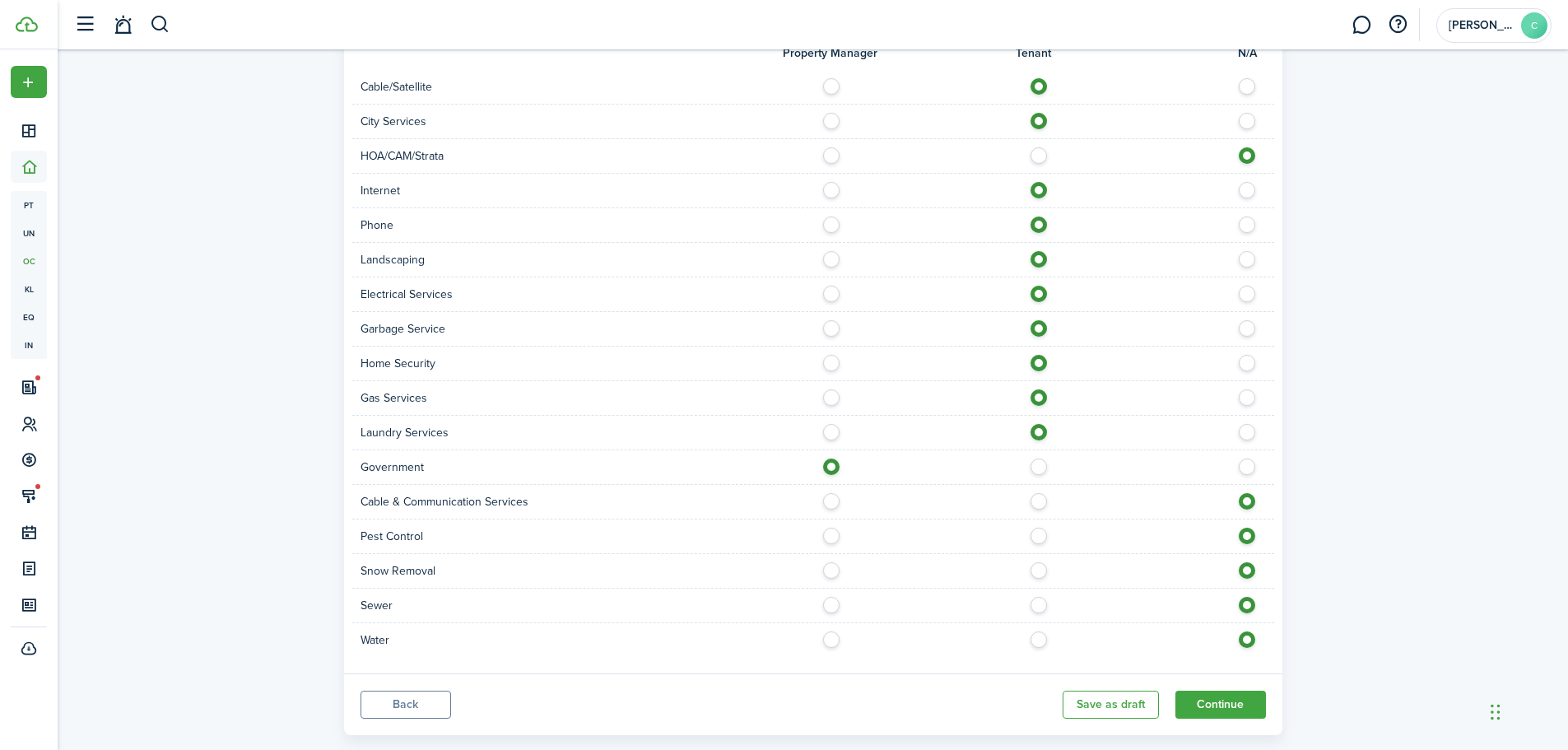
click at [1039, 501] on label at bounding box center [1044, 497] width 29 height 9
radio input "true"
click at [1041, 536] on label at bounding box center [1044, 532] width 29 height 9
radio input "true"
click at [1036, 568] on label at bounding box center [1044, 566] width 29 height 9
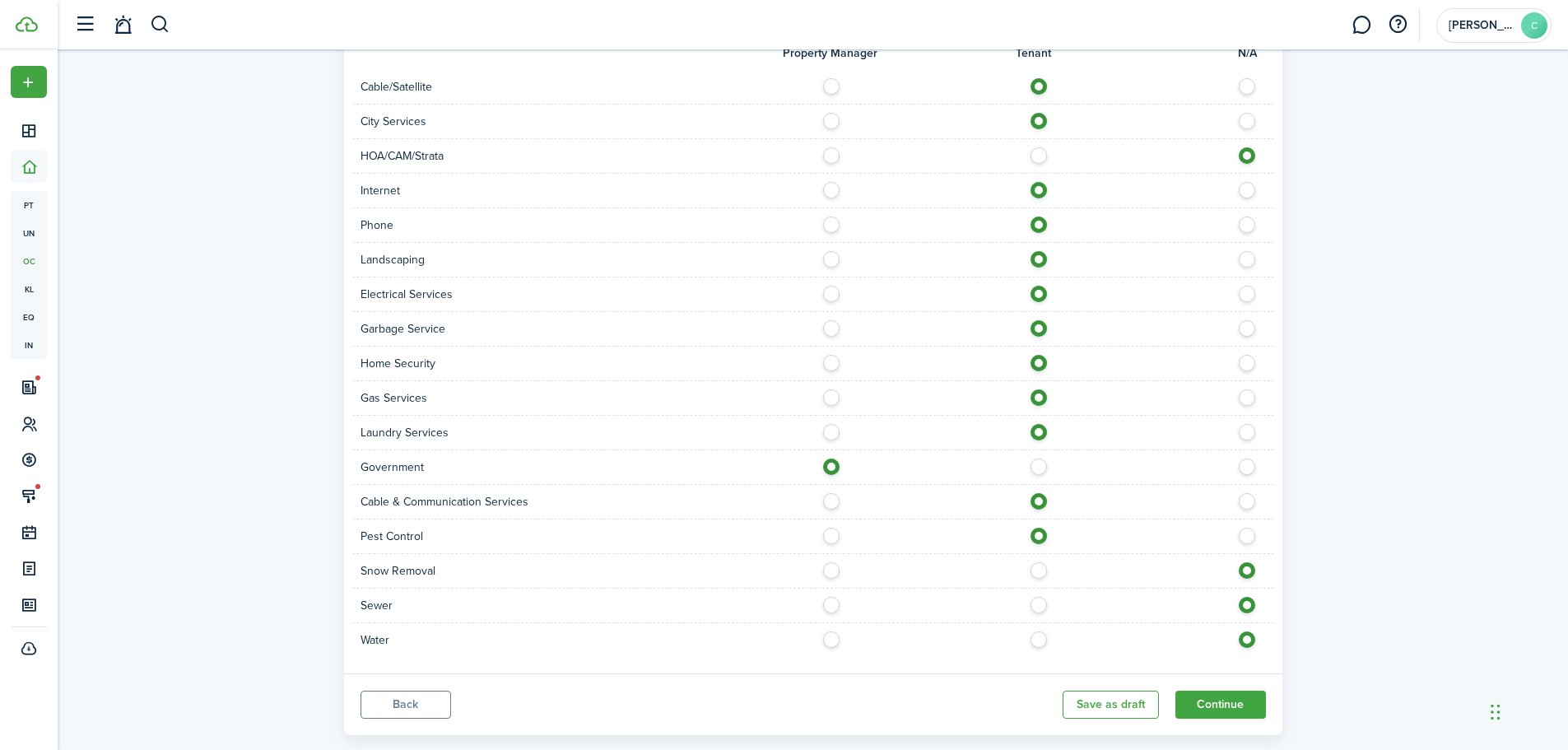
radio input "true"
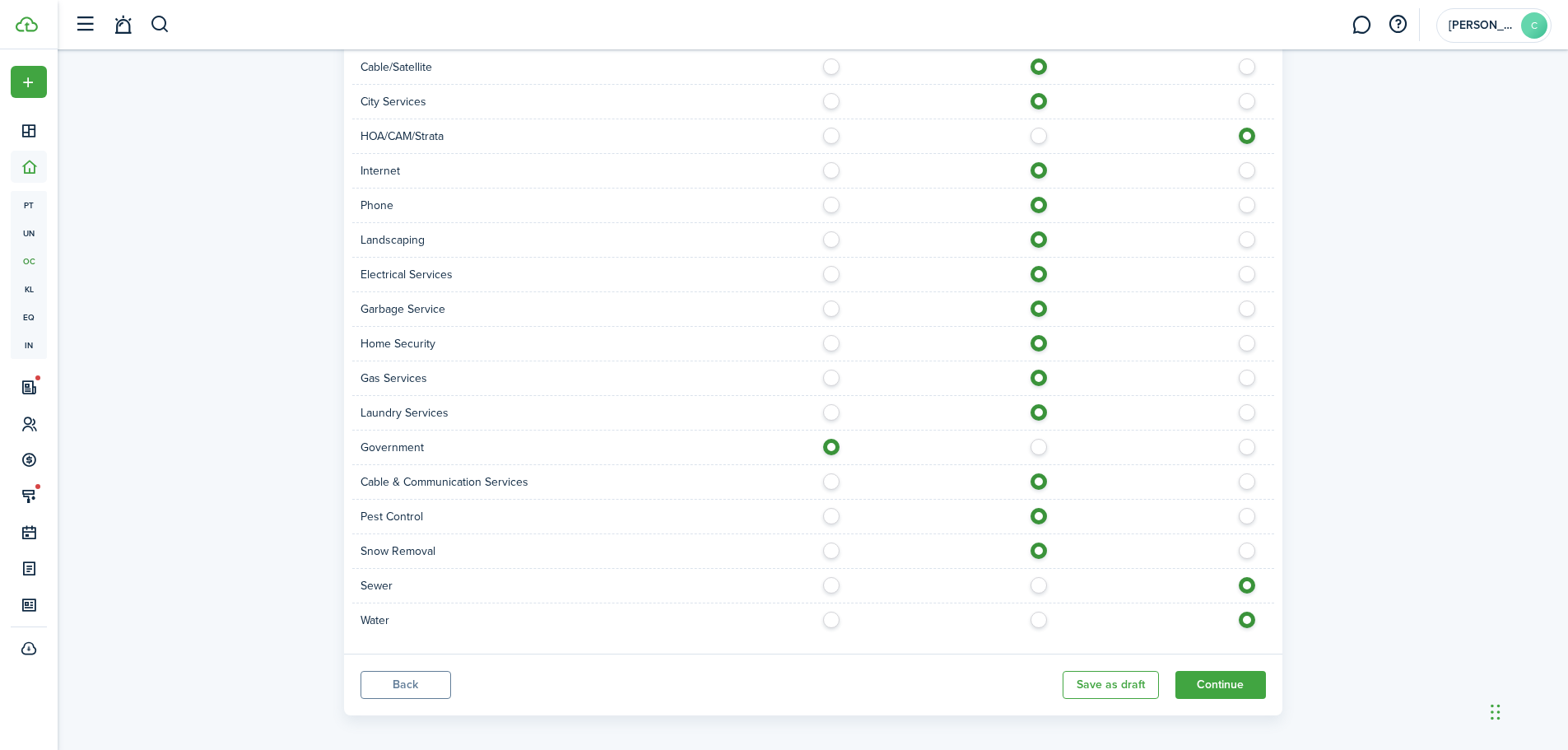
scroll to position [1265, 0]
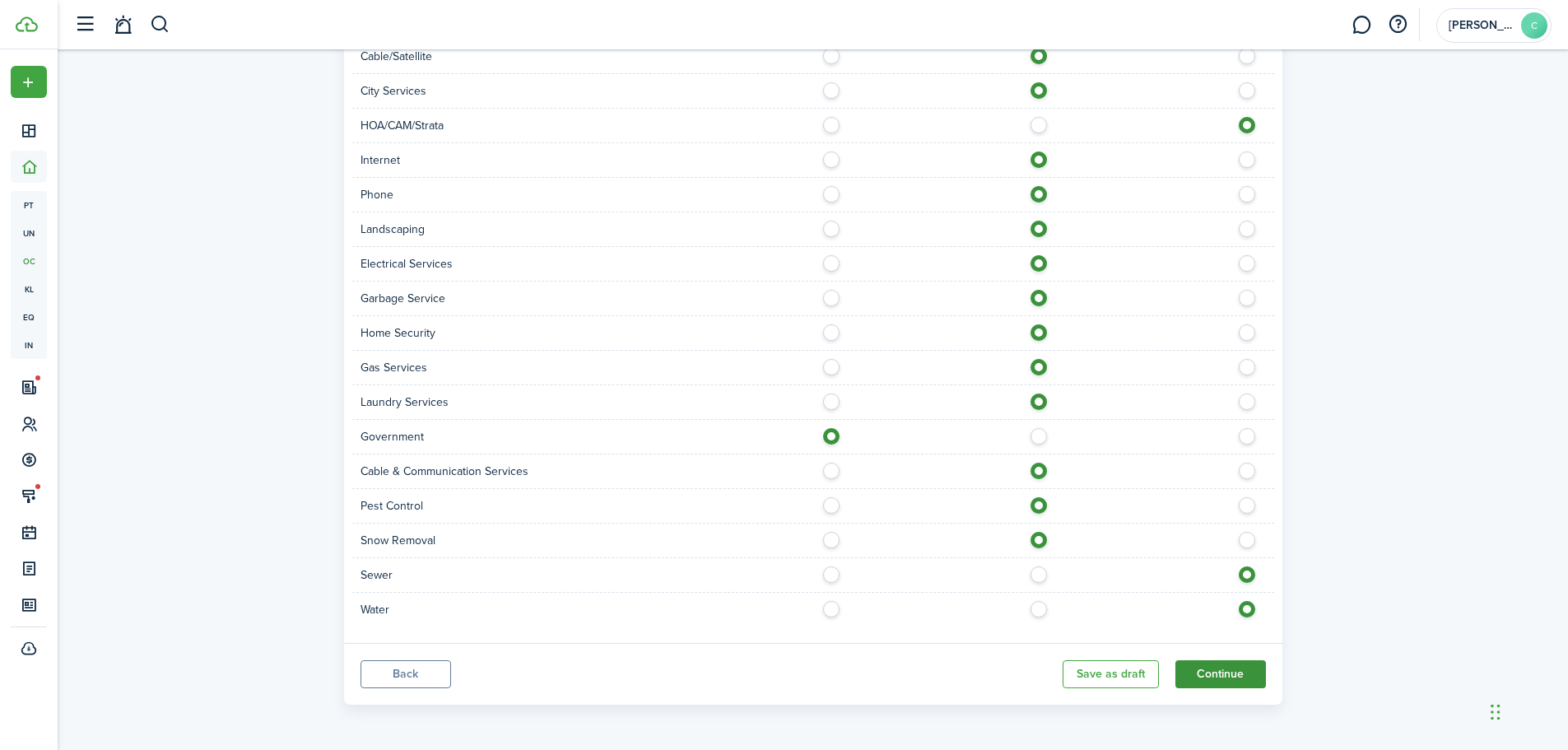
click at [1226, 674] on button "Continue" at bounding box center [1221, 673] width 90 height 28
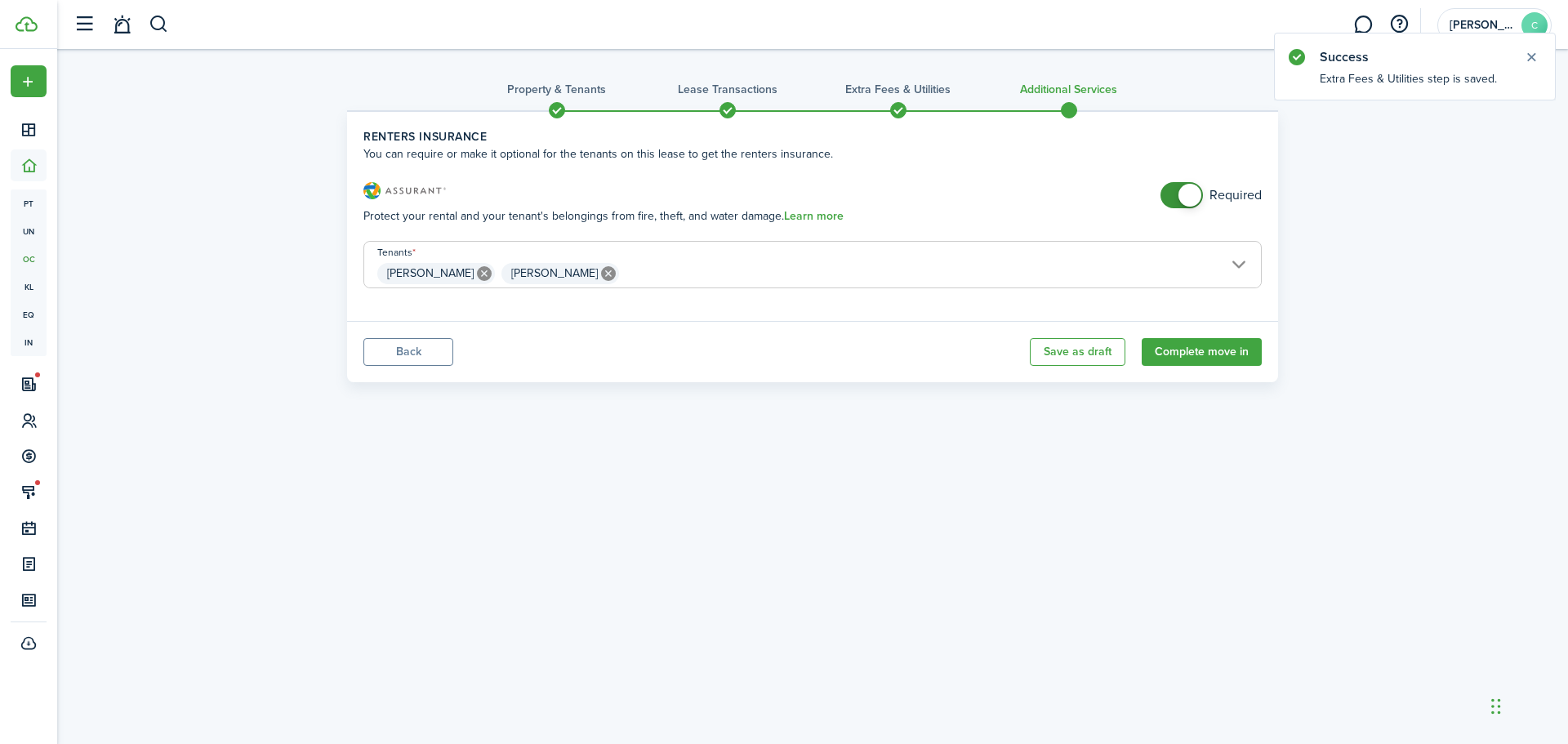
checkbox input "false"
click at [1185, 196] on span at bounding box center [1190, 196] width 23 height 23
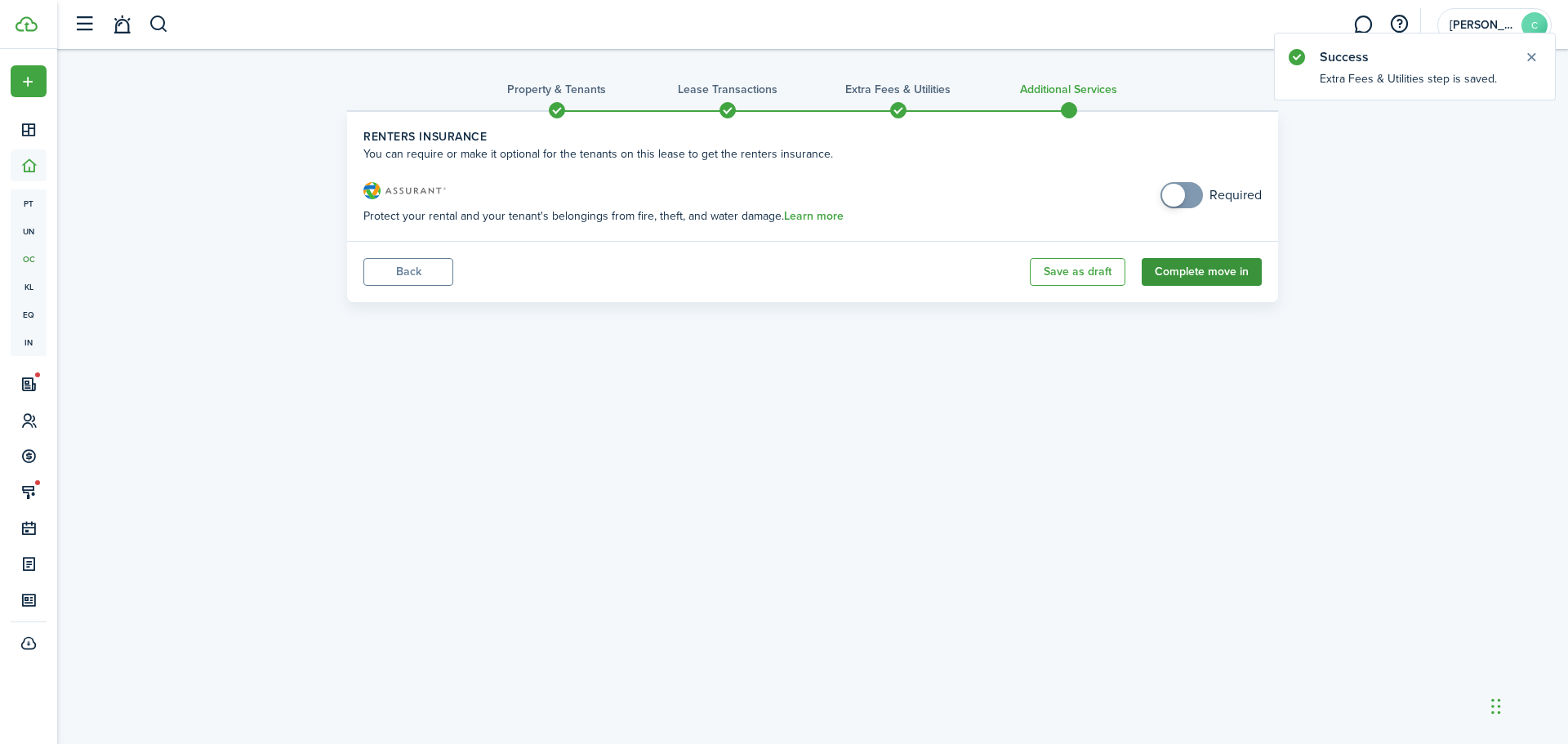
click at [1205, 277] on button "Complete move in" at bounding box center [1202, 271] width 120 height 28
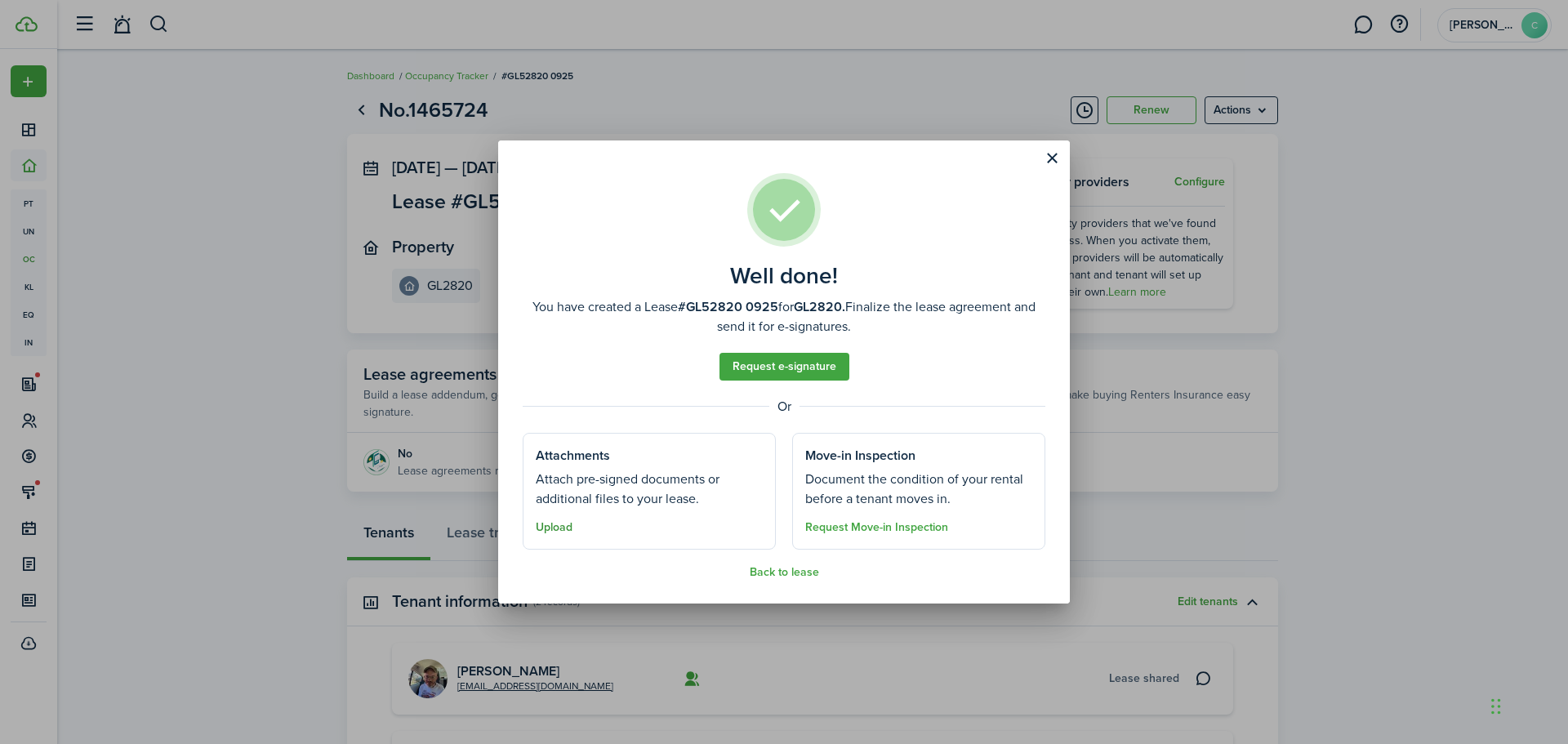
click at [553, 525] on button "Upload" at bounding box center [554, 527] width 37 height 13
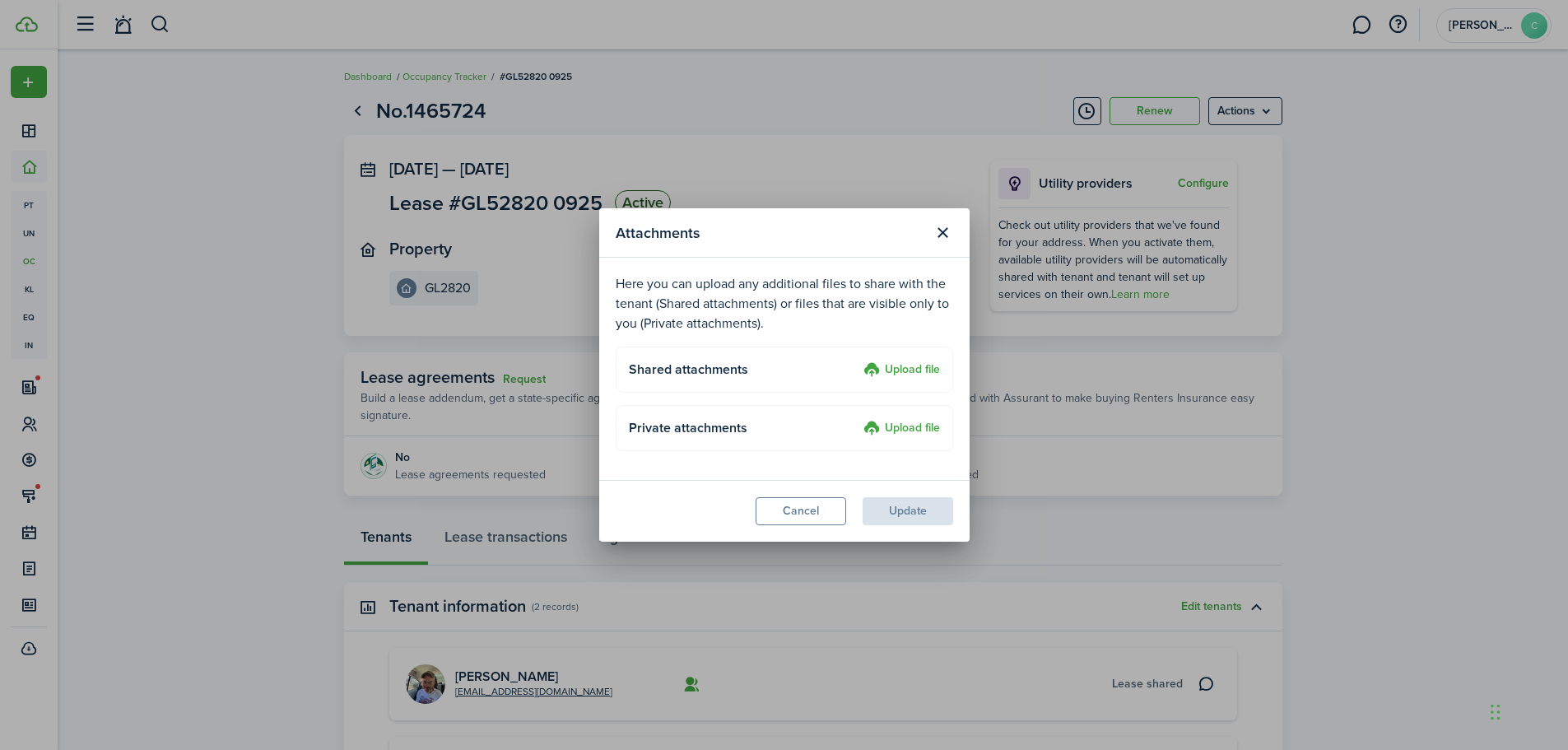
click at [909, 367] on label "Upload file" at bounding box center [902, 370] width 77 height 20
click at [858, 361] on input "Upload file" at bounding box center [858, 361] width 0 height 0
click at [903, 368] on label "Upload file" at bounding box center [902, 370] width 77 height 20
click at [858, 361] on input "Upload file" at bounding box center [858, 361] width 0 height 0
click at [911, 505] on modal-footer "Cancel Update" at bounding box center [784, 511] width 370 height 62
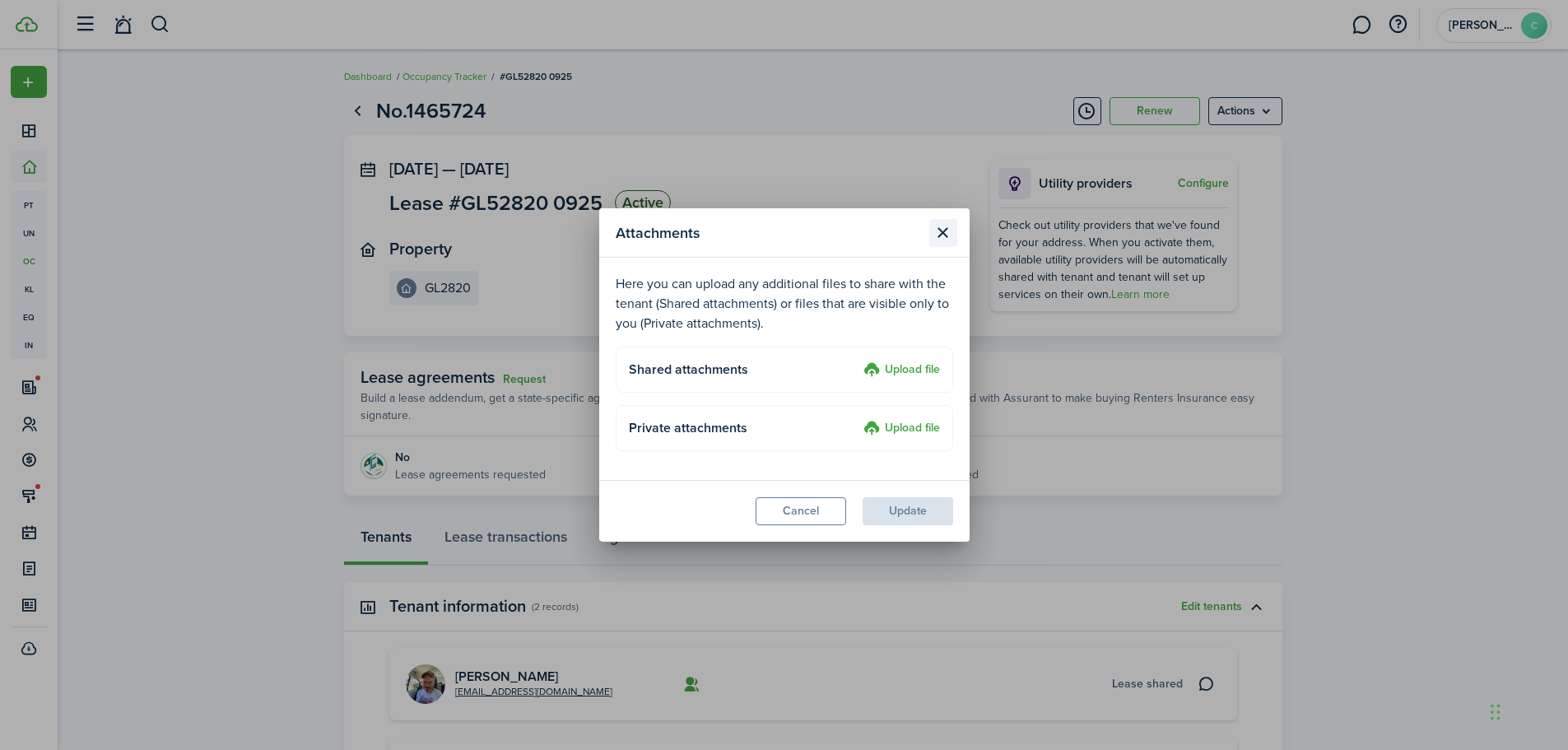
click at [946, 236] on button "Close modal" at bounding box center [943, 233] width 28 height 28
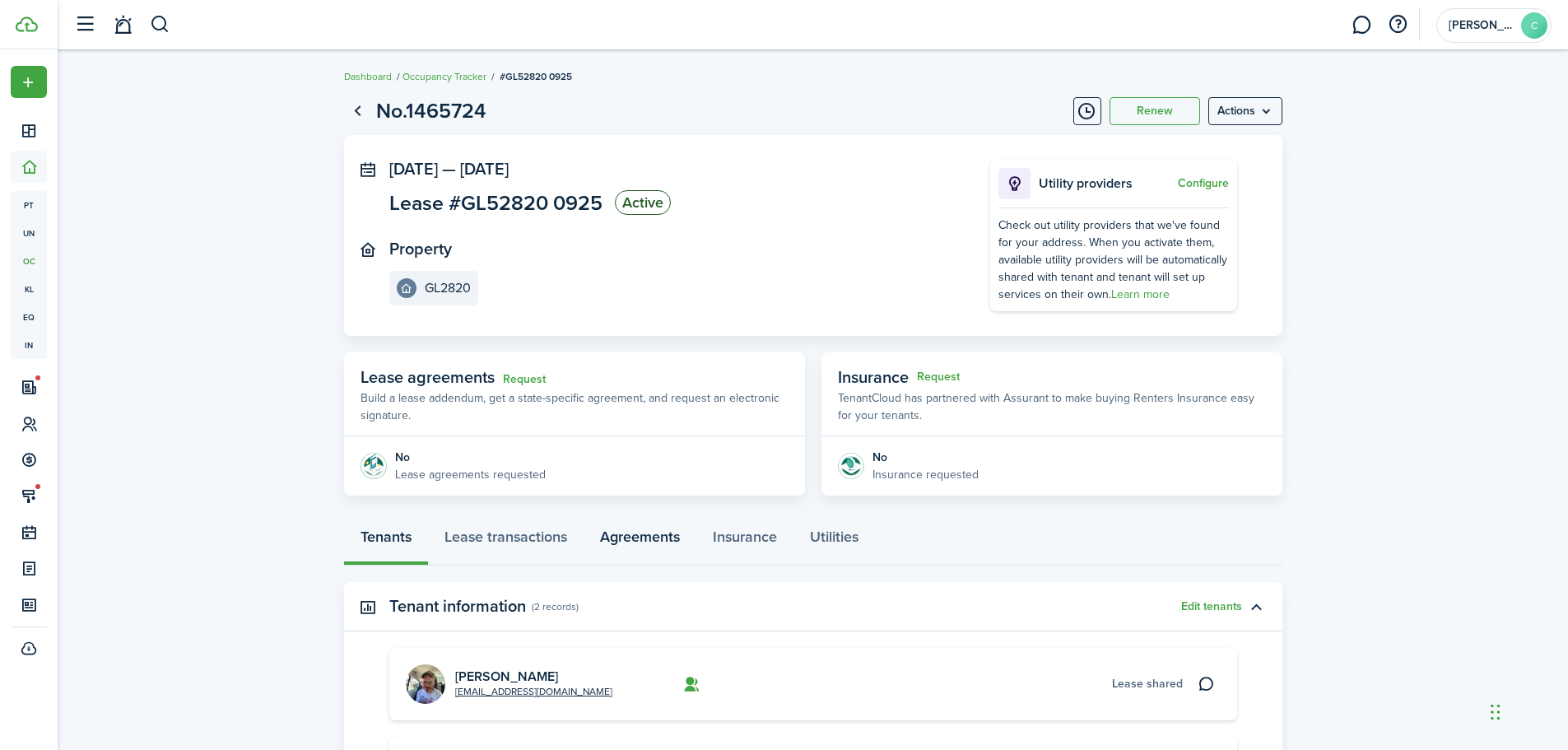
click at [646, 537] on link "Agreements" at bounding box center [640, 540] width 113 height 49
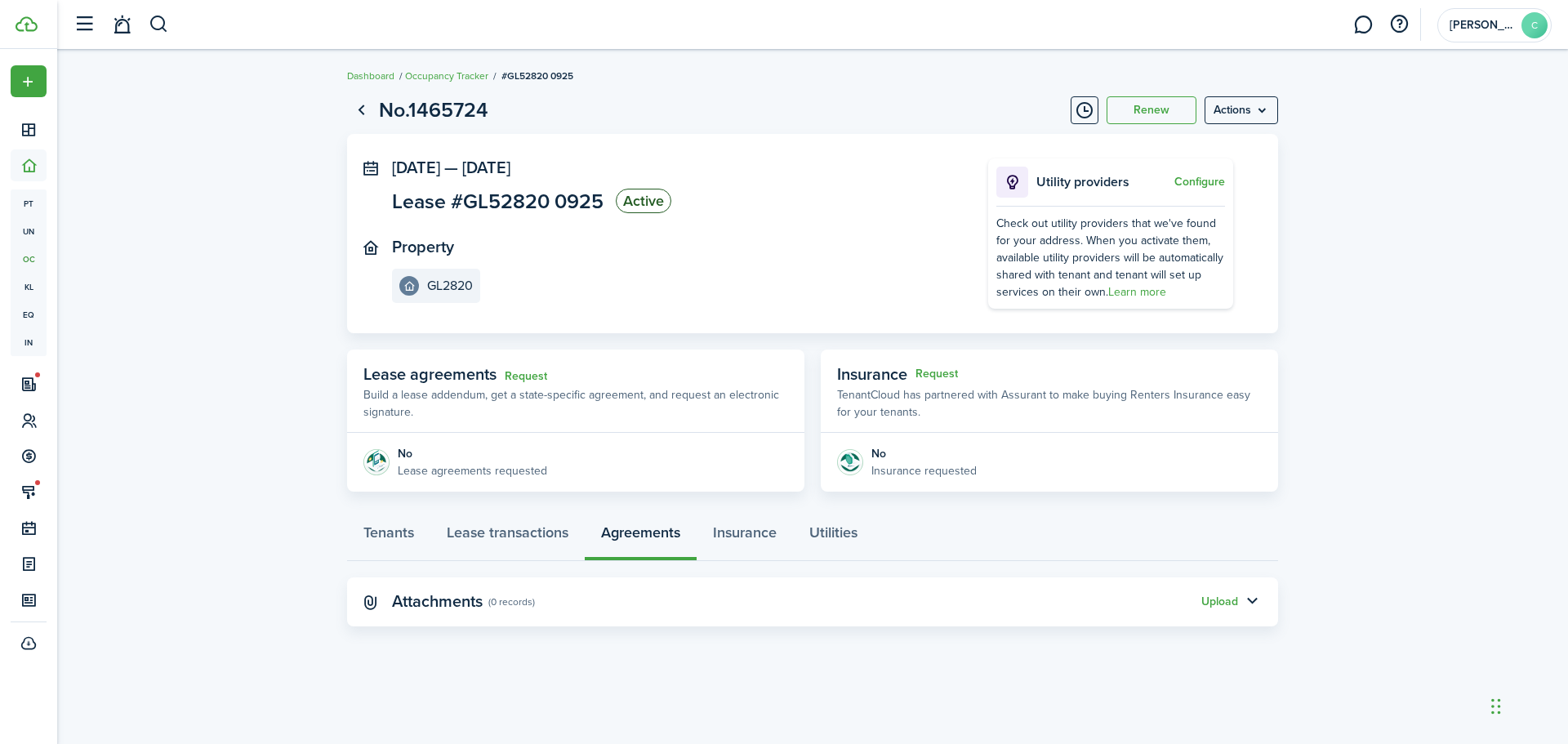
click at [641, 532] on div "Tenants Lease transactions Agreements Insurance Utilities" at bounding box center [813, 536] width 931 height 49
click at [524, 530] on link "Lease transactions" at bounding box center [508, 536] width 155 height 49
